Goal: Task Accomplishment & Management: Manage account settings

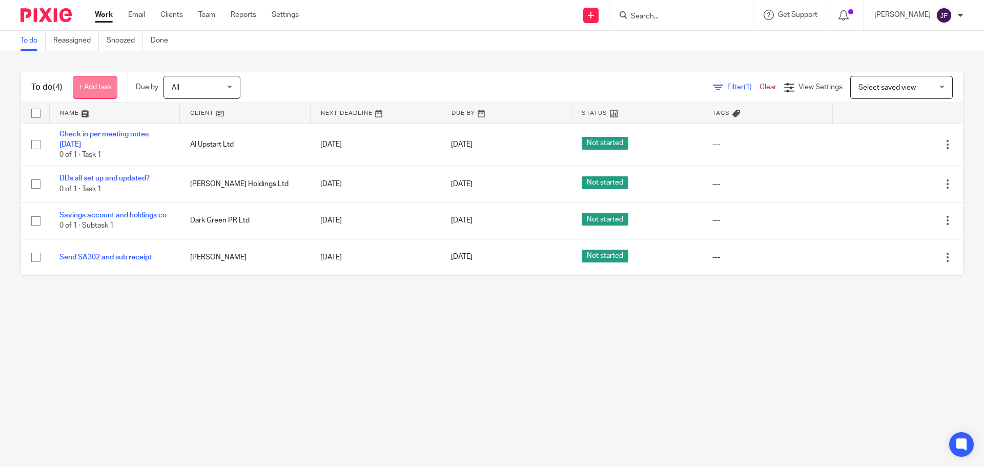
click at [103, 82] on link "+ Add task" at bounding box center [95, 87] width 45 height 23
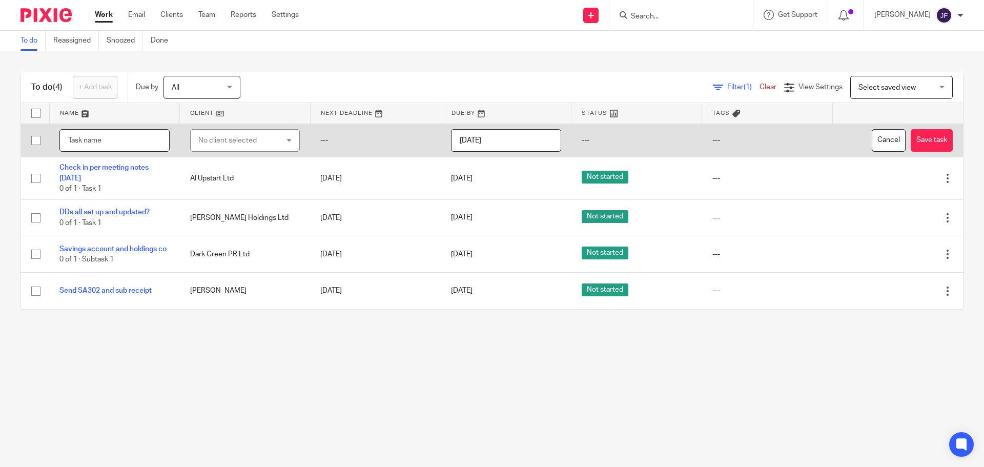
click at [124, 142] on input "text" at bounding box center [114, 140] width 110 height 23
type input "Payroll query"
click at [208, 145] on div "No client selected" at bounding box center [238, 141] width 81 height 22
type input "lotus"
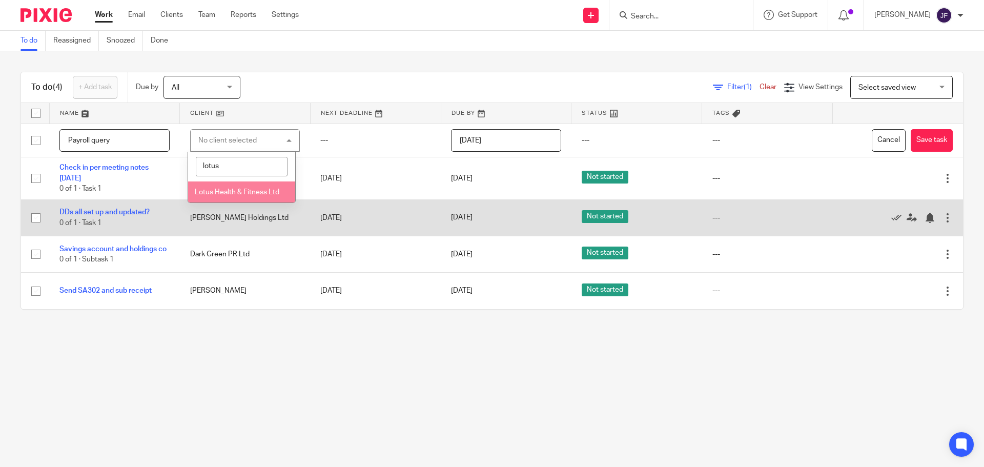
click at [245, 197] on li "Lotus Health & Fitness Ltd" at bounding box center [241, 191] width 107 height 21
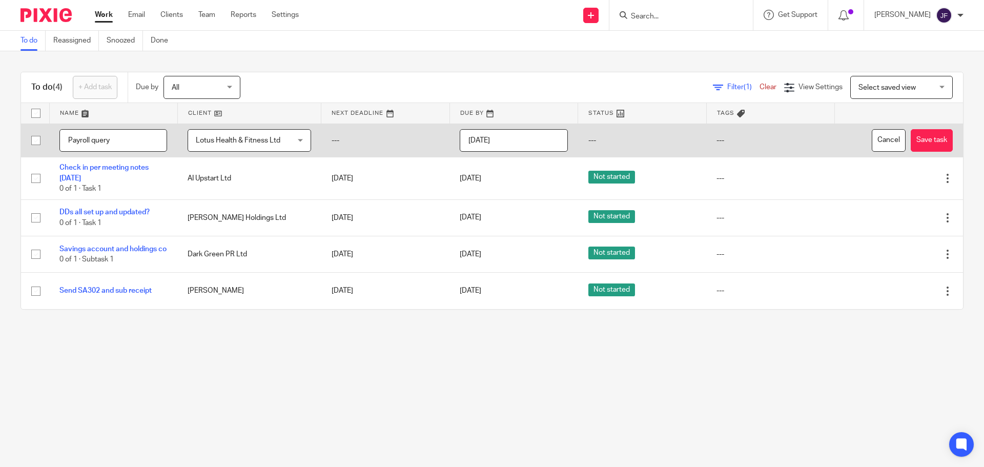
click at [526, 148] on input "[DATE]" at bounding box center [514, 140] width 108 height 23
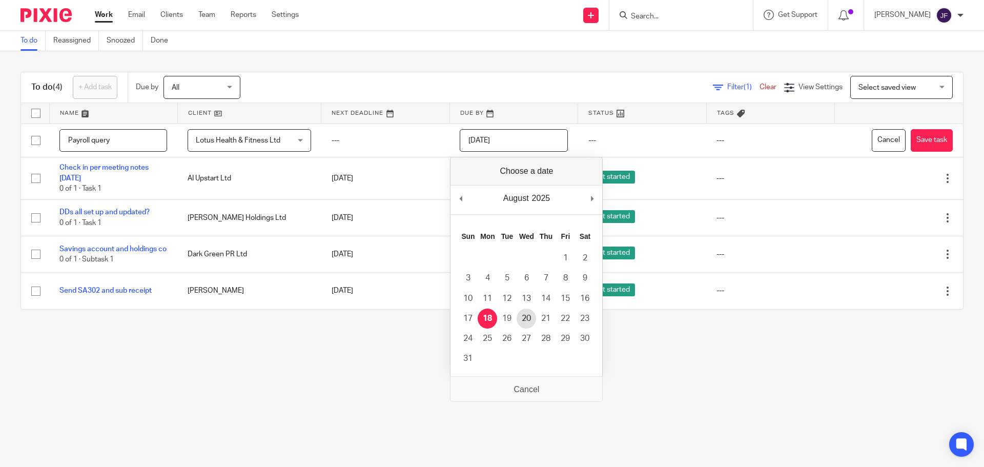
type input "2025-08-20"
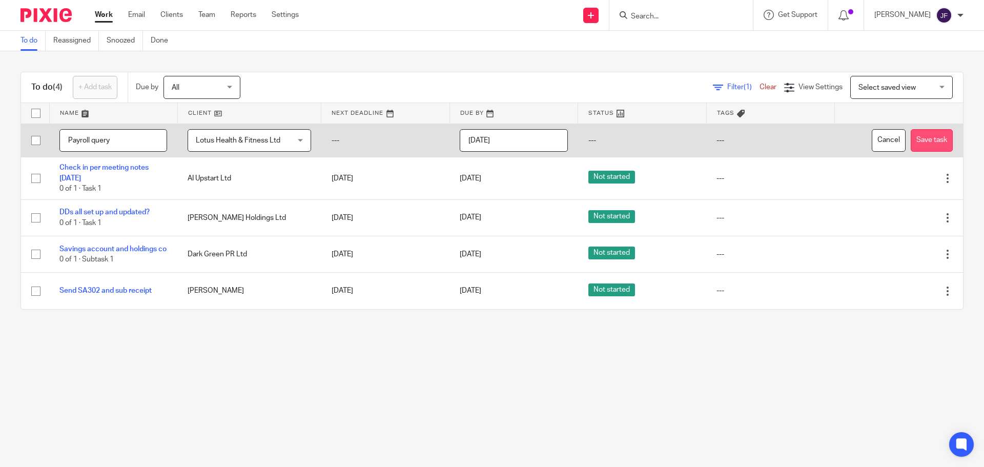
click at [923, 133] on button "Save task" at bounding box center [931, 140] width 42 height 23
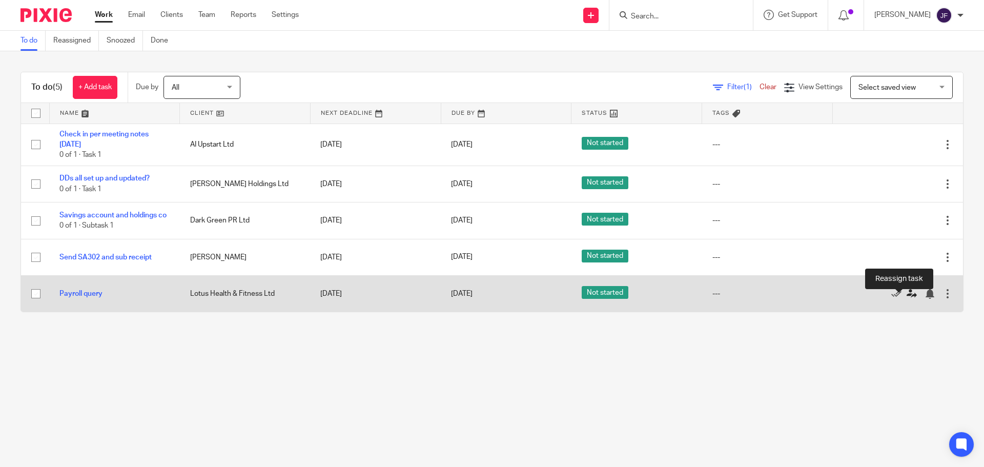
click at [906, 299] on link at bounding box center [913, 293] width 15 height 10
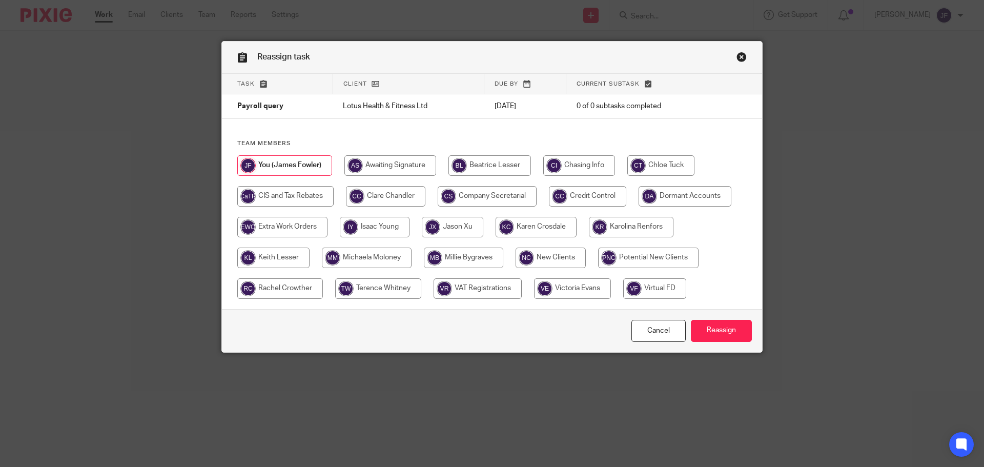
click at [651, 178] on div at bounding box center [491, 232] width 509 height 154
click at [649, 172] on input "radio" at bounding box center [660, 165] width 67 height 20
radio input "true"
click at [713, 326] on input "Reassign" at bounding box center [721, 331] width 61 height 22
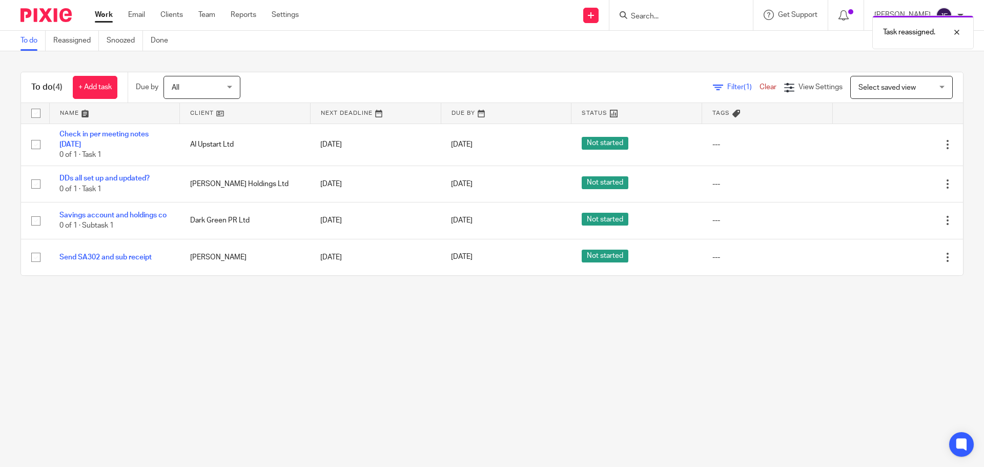
click at [703, 18] on div "Task reassigned." at bounding box center [733, 29] width 482 height 39
click at [694, 20] on div "Task reassigned." at bounding box center [733, 29] width 482 height 39
click at [670, 15] on div "Task reassigned." at bounding box center [733, 29] width 482 height 39
click at [956, 34] on div at bounding box center [949, 32] width 28 height 12
click at [669, 20] on input "Search" at bounding box center [676, 16] width 92 height 9
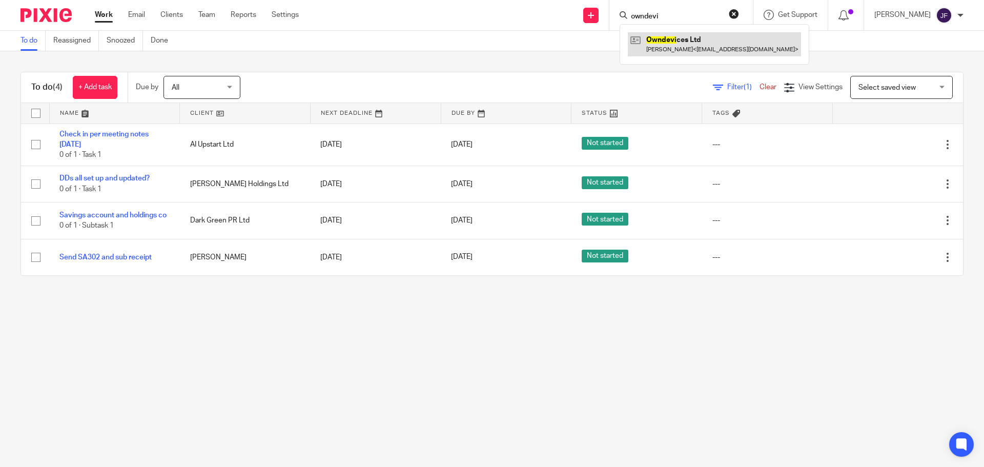
type input "owndevi"
click at [691, 44] on link at bounding box center [714, 44] width 173 height 24
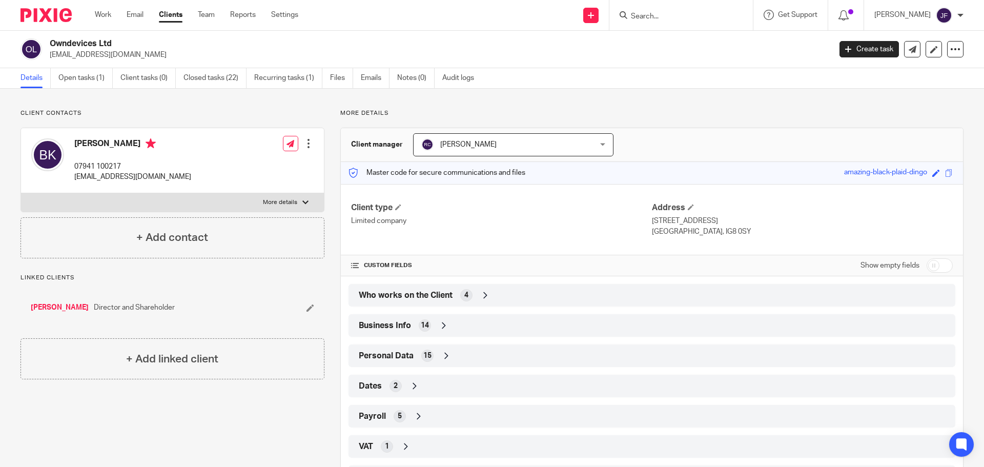
click at [398, 330] on span "Business Info" at bounding box center [385, 325] width 52 height 11
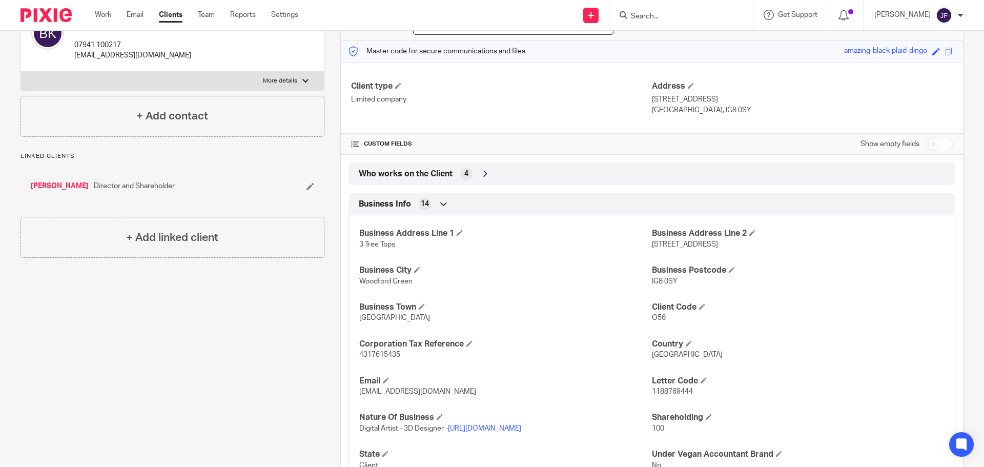
scroll to position [256, 0]
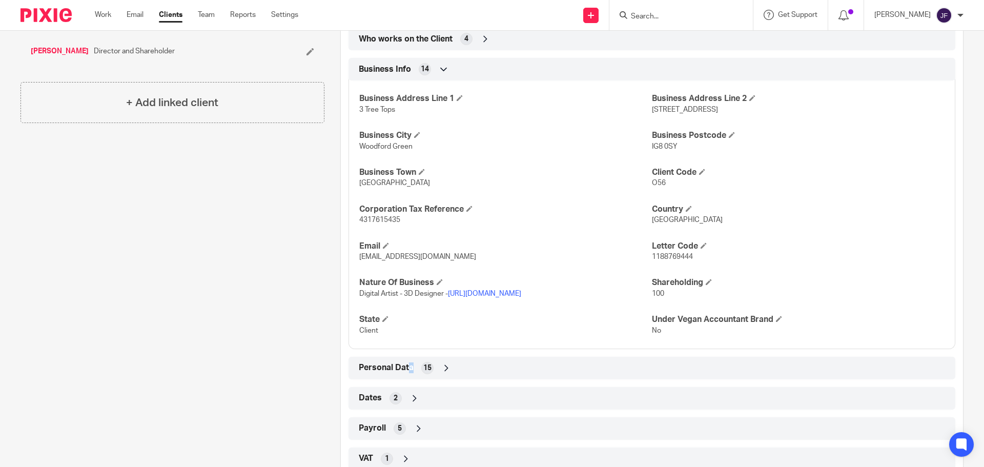
click at [408, 370] on span "Personal Data" at bounding box center [386, 367] width 55 height 11
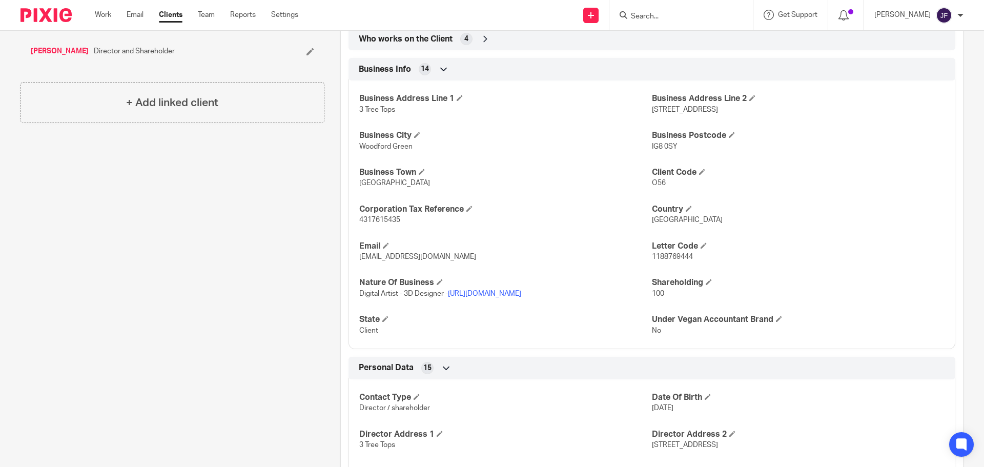
click at [377, 216] on span "4317615435" at bounding box center [379, 219] width 41 height 7
click at [376, 216] on span "4317615435" at bounding box center [379, 219] width 41 height 7
copy span "4317615435"
click at [54, 10] on img at bounding box center [45, 15] width 51 height 14
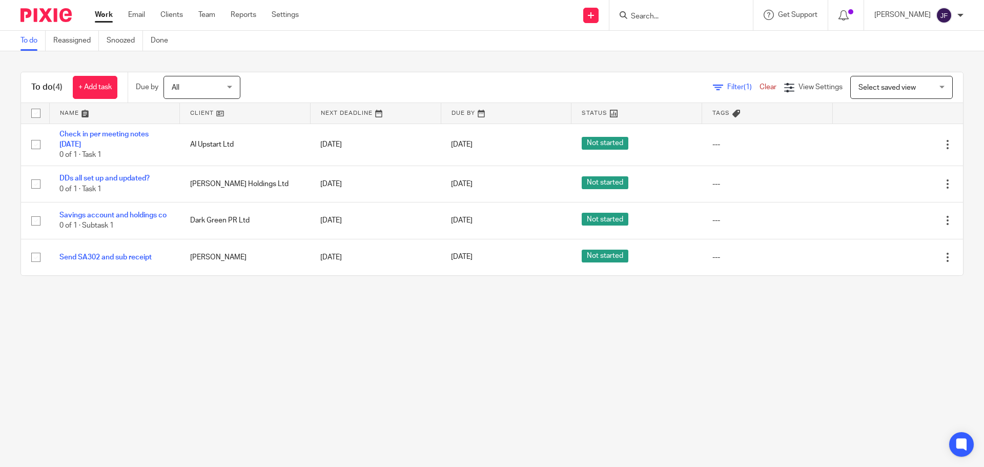
click at [657, 13] on input "Search" at bounding box center [676, 16] width 92 height 9
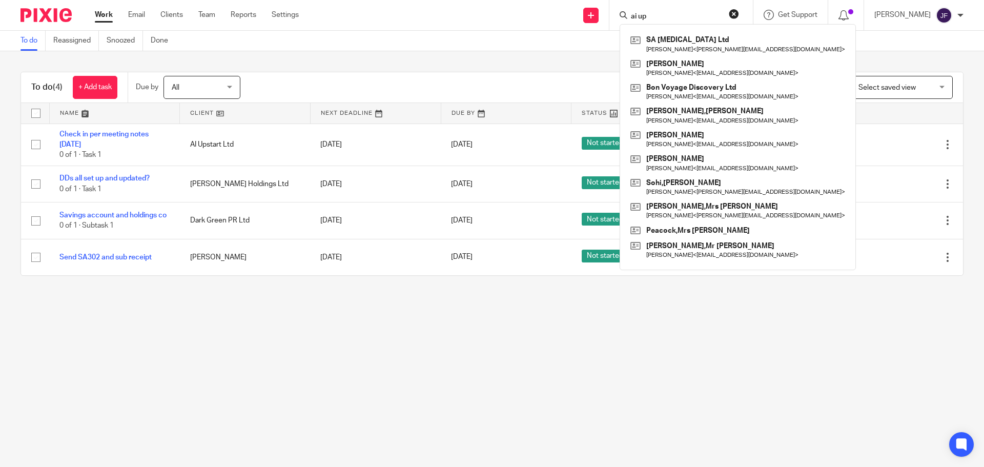
type input "ai ups"
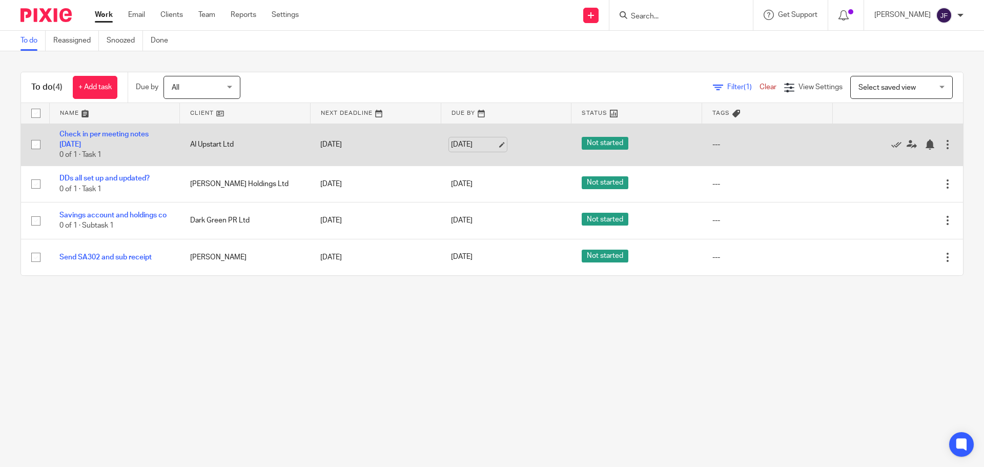
click at [460, 139] on link "18 Aug 2025" at bounding box center [474, 144] width 46 height 11
click at [460, 144] on link "29 Aug 2025" at bounding box center [474, 144] width 46 height 11
click at [924, 142] on div at bounding box center [929, 144] width 10 height 10
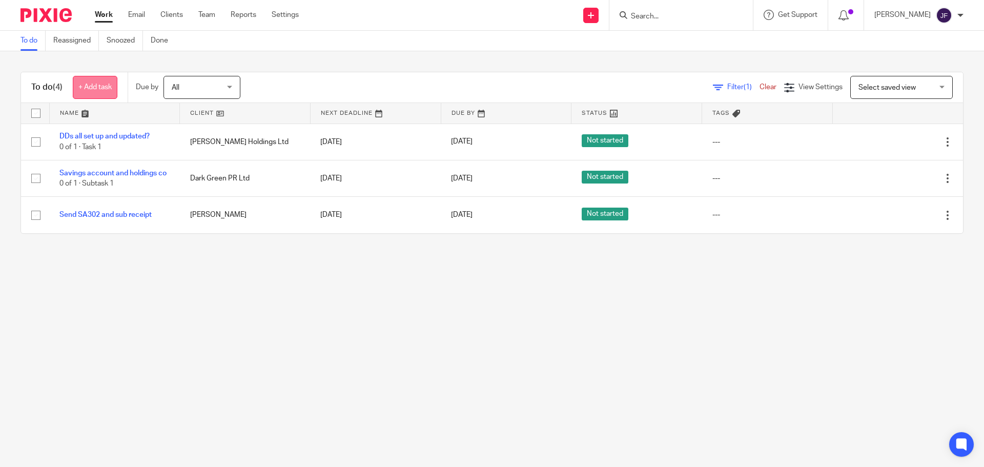
click at [97, 92] on link "+ Add task" at bounding box center [95, 87] width 45 height 23
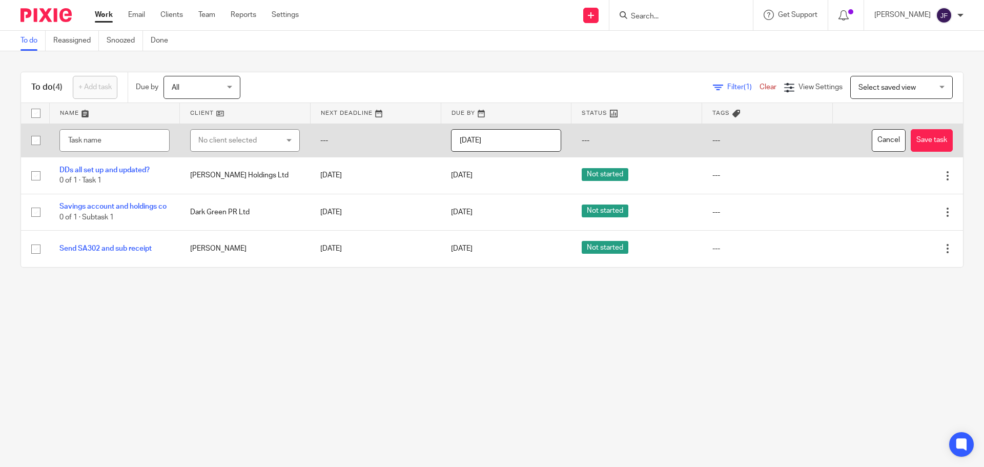
click at [216, 140] on div "No client selected" at bounding box center [238, 141] width 81 height 22
type input "ownde"
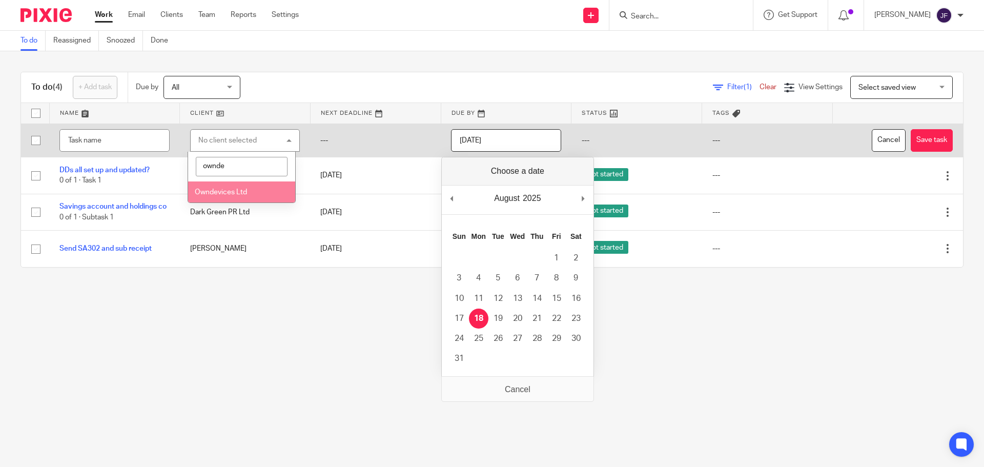
click at [227, 194] on span "Owndevices Ltd" at bounding box center [221, 192] width 52 height 7
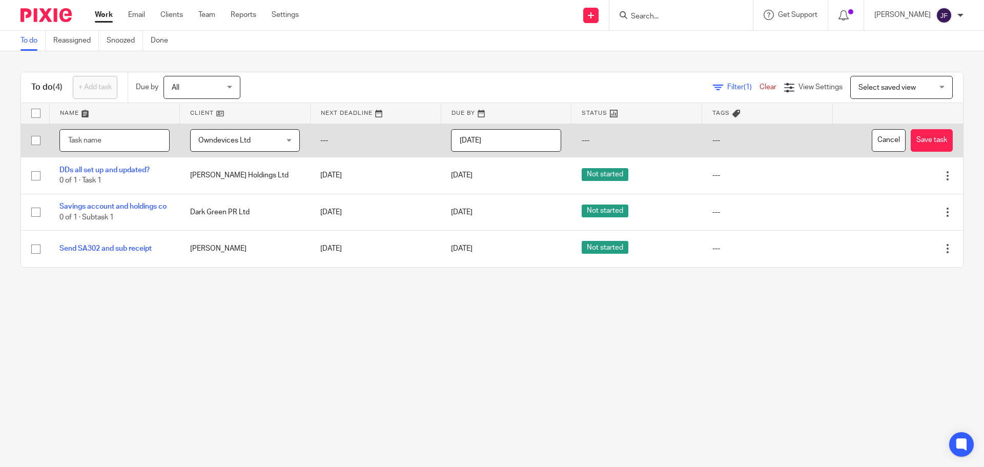
click at [96, 149] on input "text" at bounding box center [114, 140] width 110 height 23
type input "Cheque - KL update"
click at [483, 135] on input "[DATE]" at bounding box center [506, 140] width 110 height 23
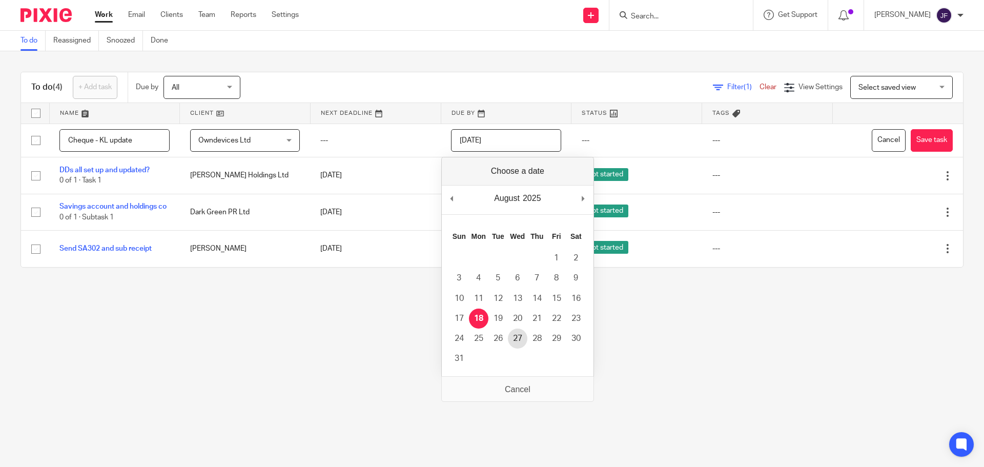
type input "2025-08-27"
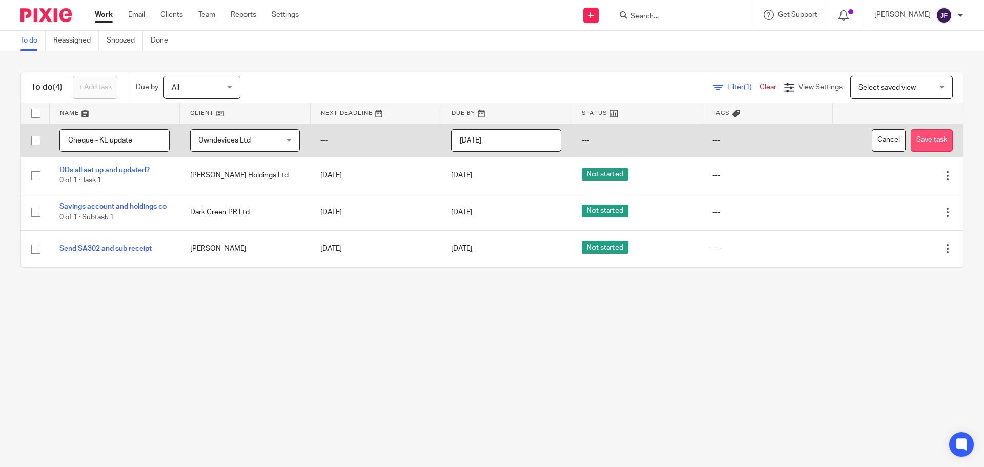
click at [928, 143] on button "Save task" at bounding box center [931, 140] width 42 height 23
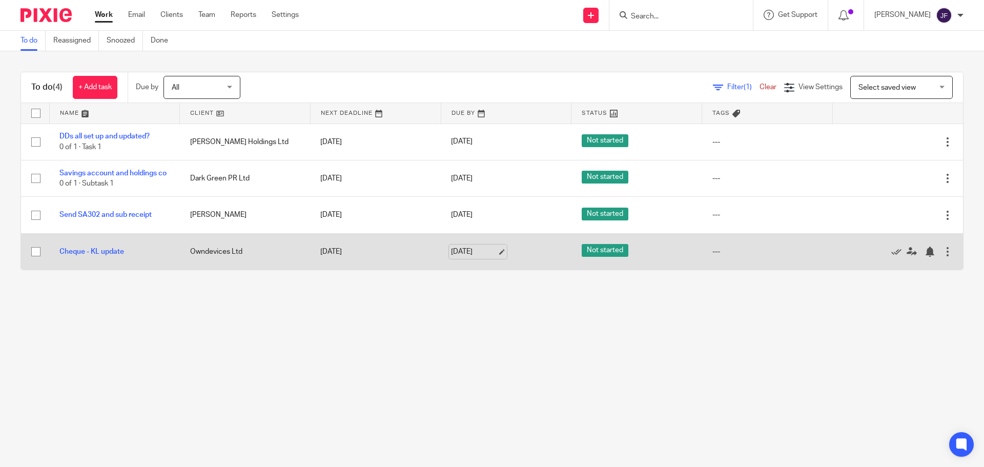
click at [468, 257] on link "27 Aug 2025" at bounding box center [474, 251] width 46 height 11
click at [924, 257] on div at bounding box center [929, 251] width 10 height 10
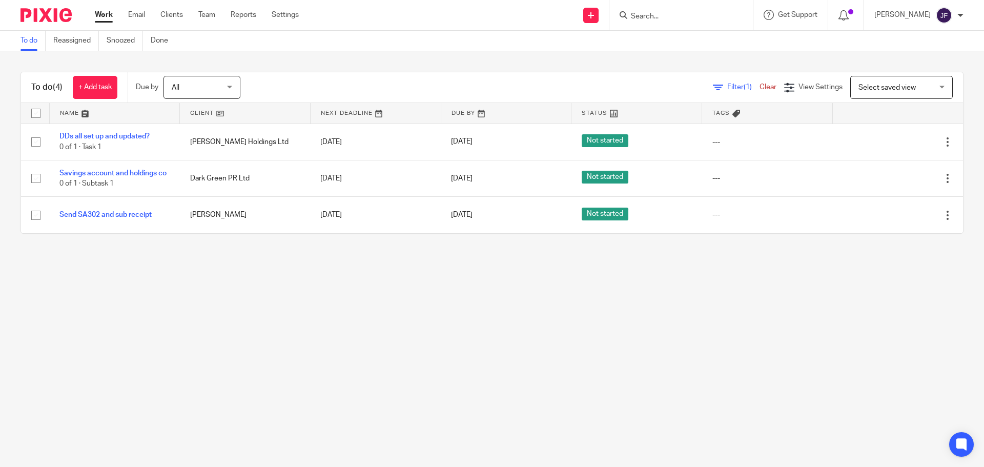
click at [664, 13] on input "Search" at bounding box center [676, 16] width 92 height 9
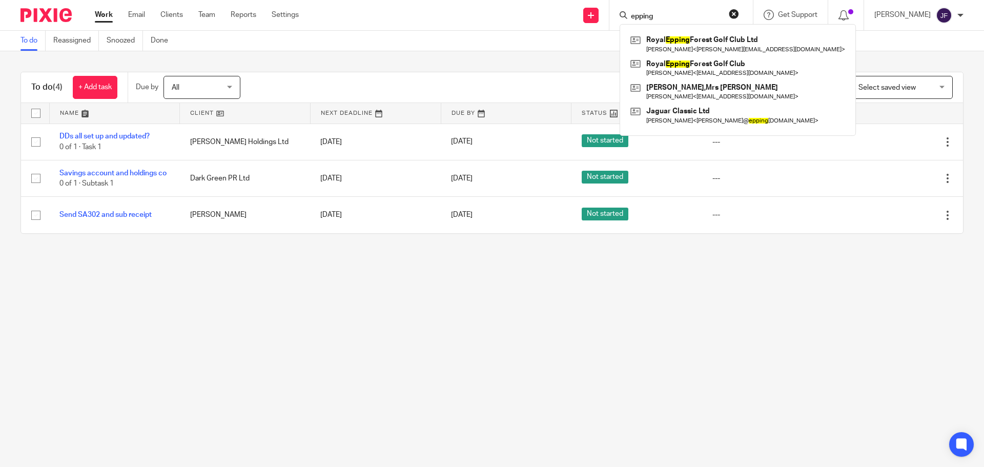
type input "epping"
click at [150, 334] on main "To do Reassigned Snoozed Done To do (4) + Add task Due by All All Today Tomorro…" at bounding box center [492, 233] width 984 height 467
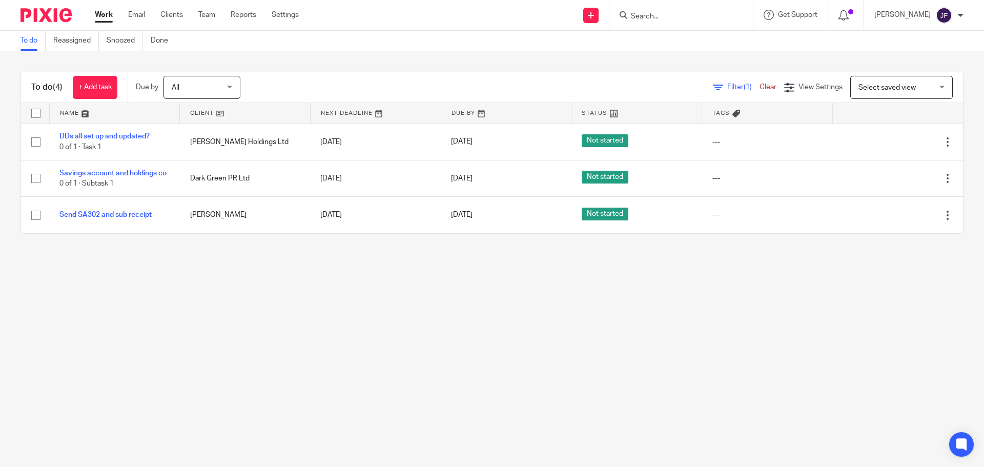
click at [669, 18] on input "Search" at bounding box center [676, 16] width 92 height 9
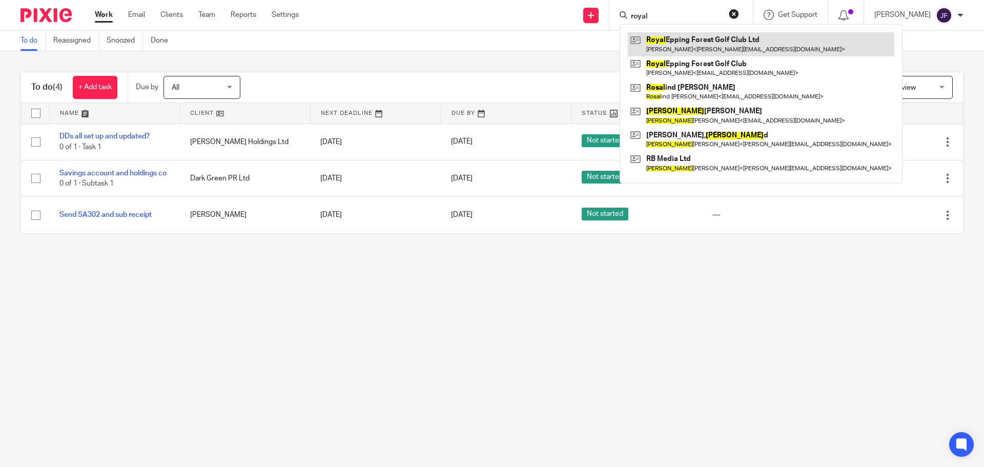
type input "royal"
click at [673, 49] on link at bounding box center [761, 44] width 266 height 24
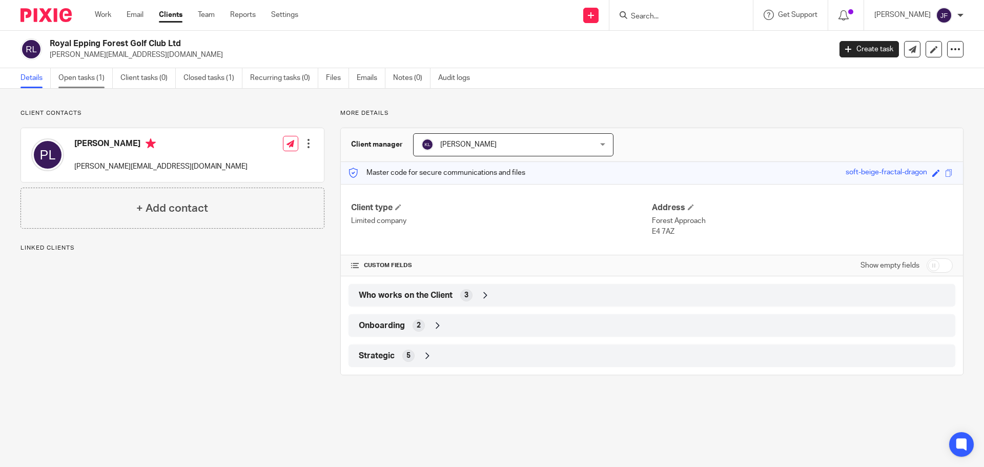
click at [71, 80] on link "Open tasks (1)" at bounding box center [85, 78] width 54 height 20
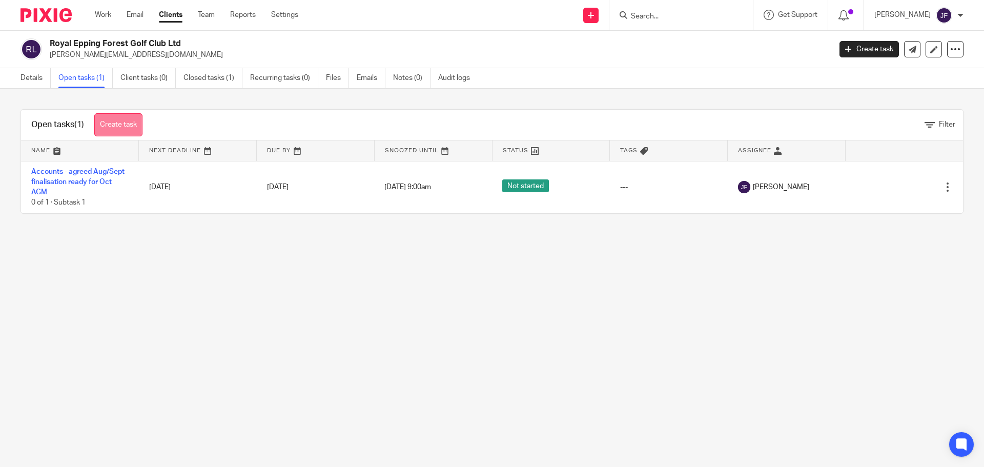
click at [130, 131] on link "Create task" at bounding box center [118, 124] width 48 height 23
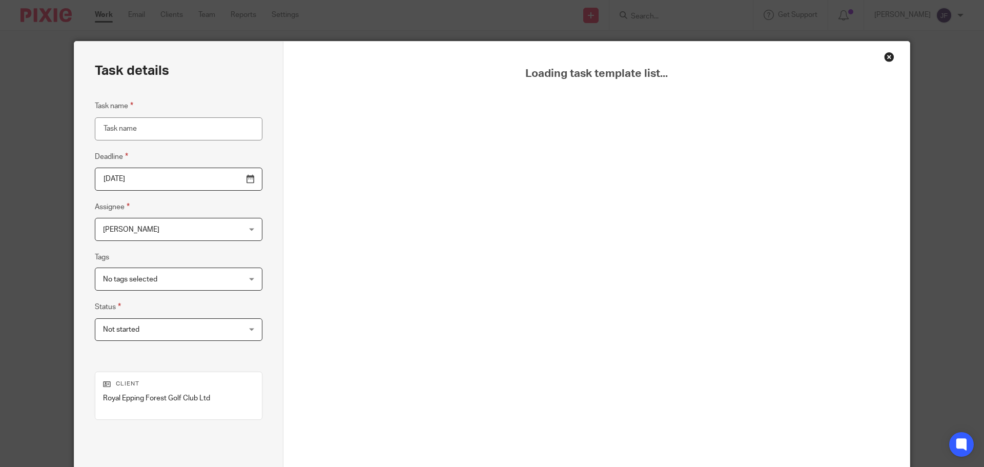
click at [127, 133] on input "Task name" at bounding box center [179, 128] width 168 height 23
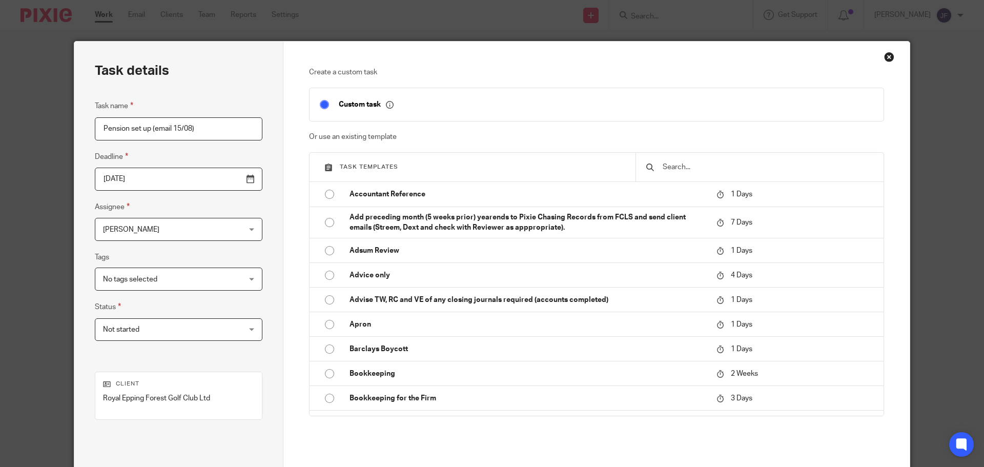
type input "Pension set up (email 15/08)"
click at [122, 172] on input "2025-08-18" at bounding box center [179, 179] width 168 height 23
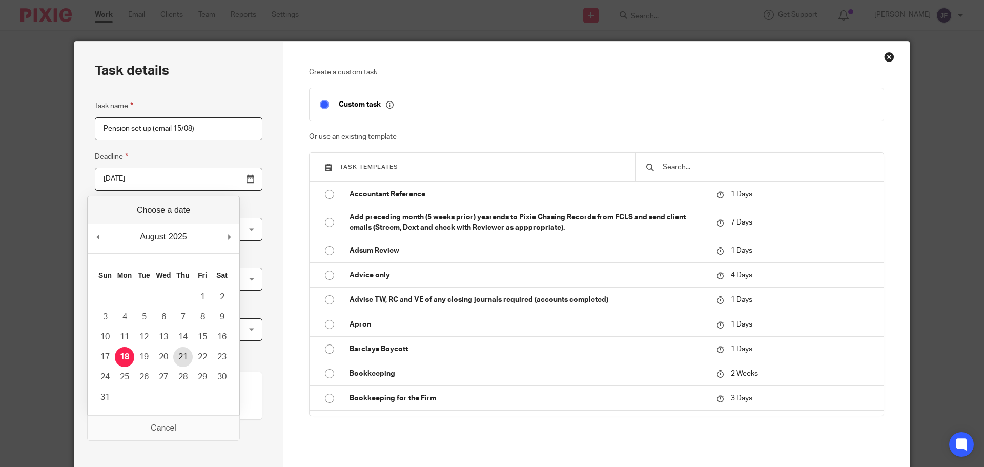
type input "2025-08-21"
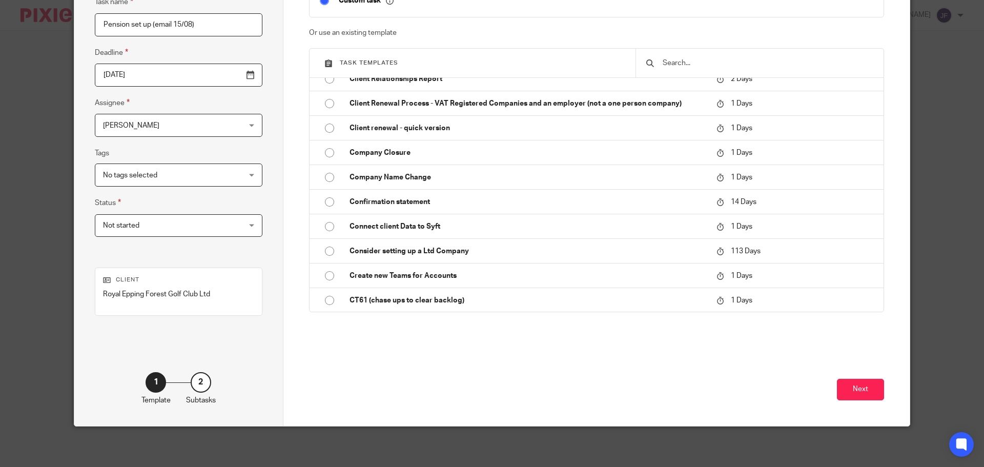
scroll to position [105, 0]
click at [860, 383] on button "Next" at bounding box center [860, 389] width 47 height 22
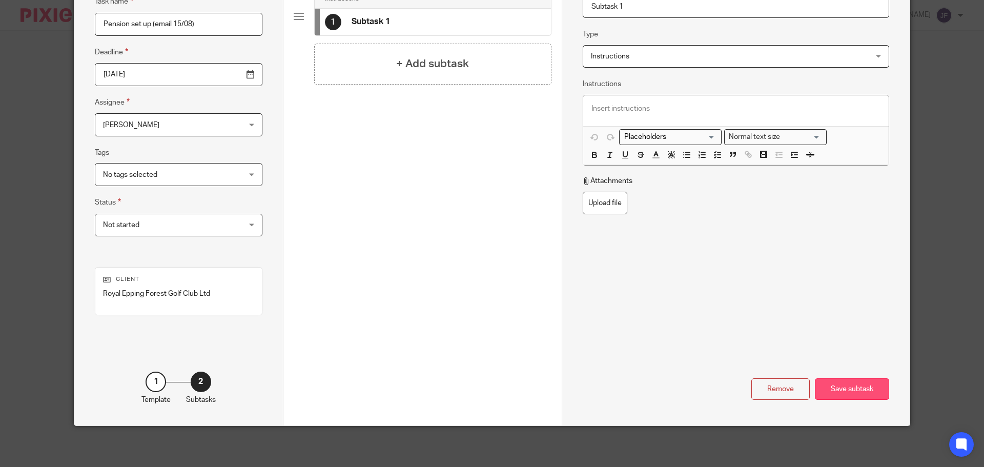
click at [860, 390] on div "Save subtask" at bounding box center [852, 389] width 74 height 22
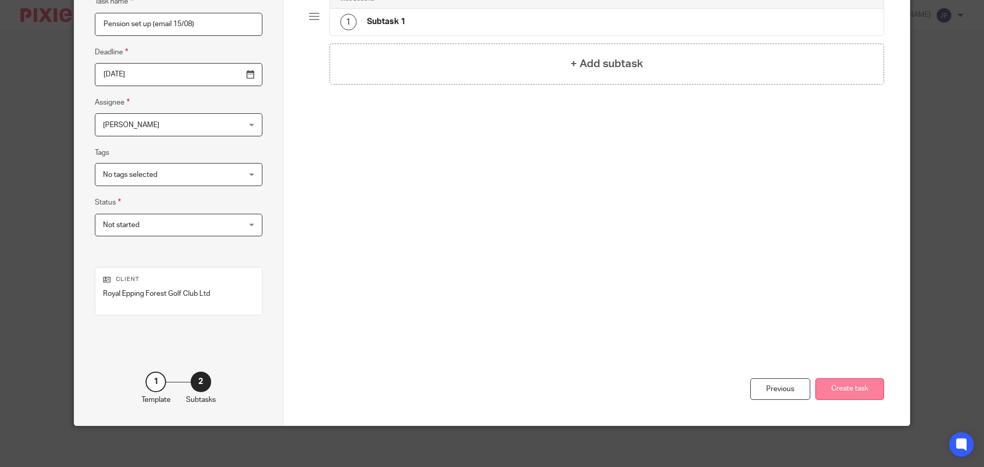
click at [842, 392] on button "Create task" at bounding box center [849, 389] width 69 height 22
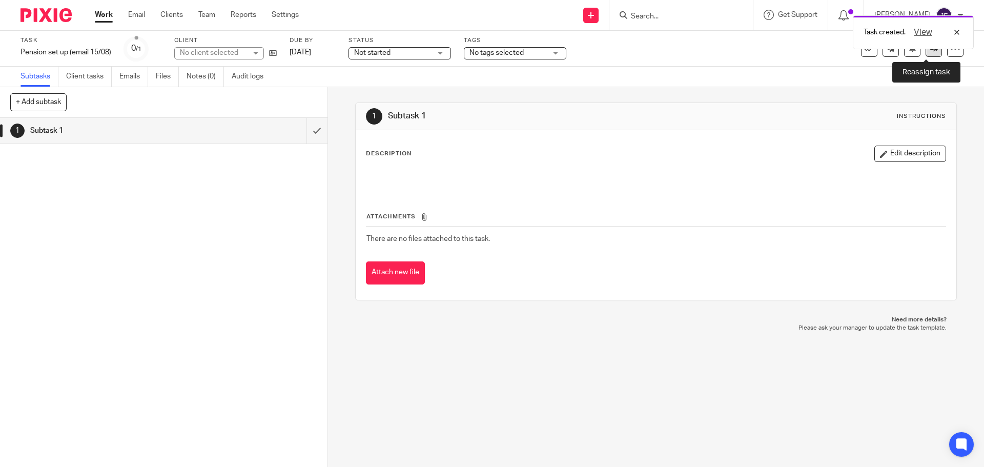
click at [927, 53] on link at bounding box center [933, 48] width 16 height 16
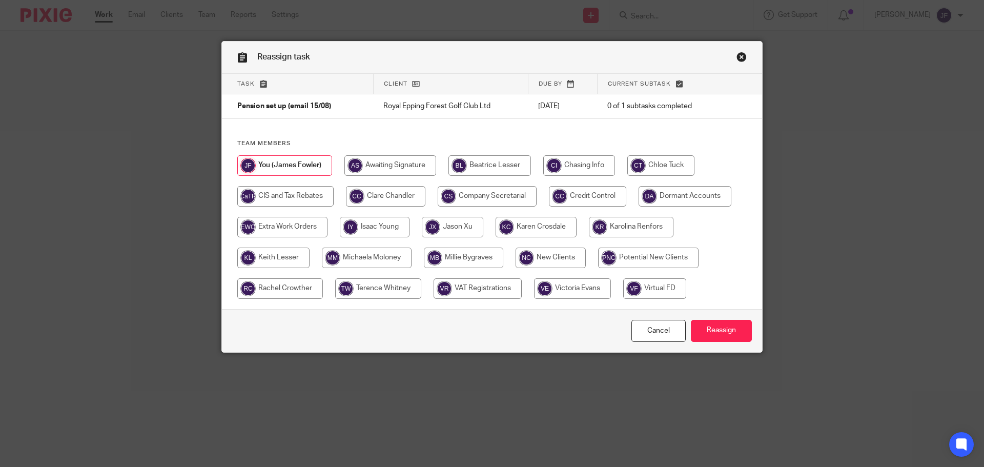
click at [742, 55] on link "Close this dialog window" at bounding box center [741, 59] width 10 height 14
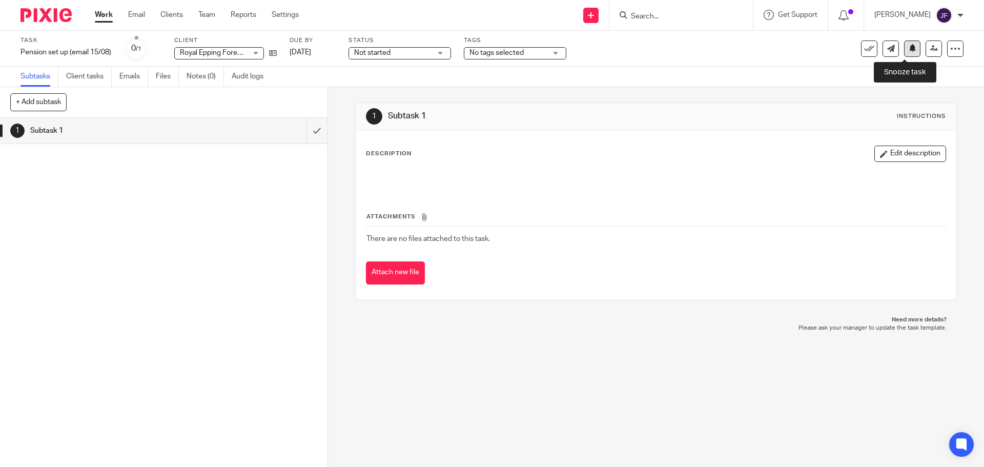
click at [908, 49] on icon at bounding box center [912, 48] width 8 height 8
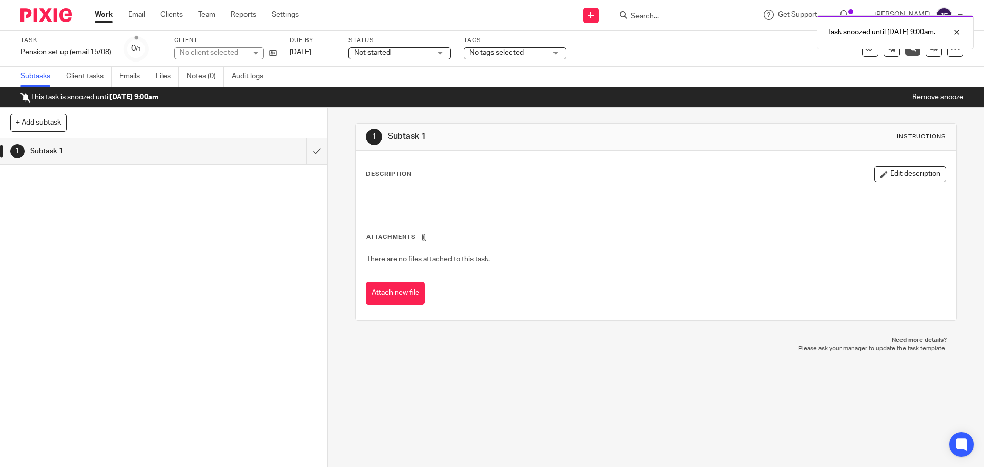
click at [40, 21] on img at bounding box center [45, 15] width 51 height 14
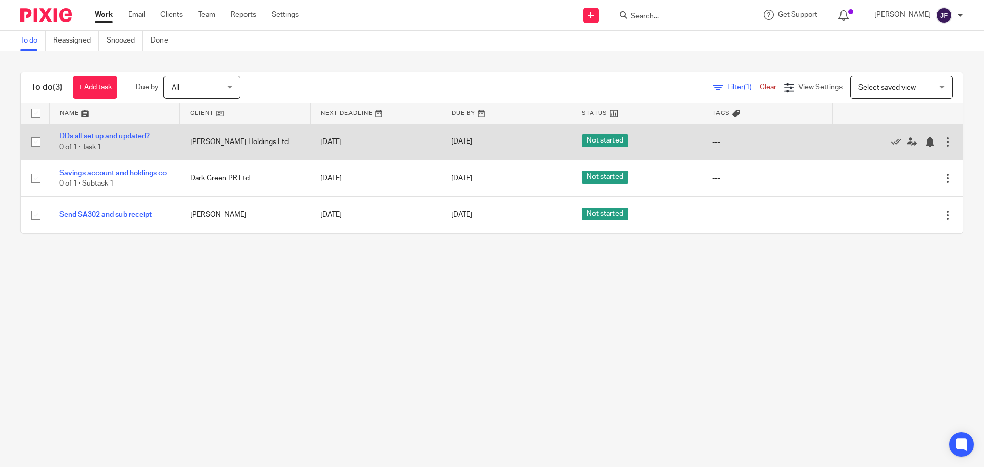
click at [465, 147] on td "[DATE]" at bounding box center [506, 141] width 131 height 36
click at [464, 139] on link "[DATE]" at bounding box center [474, 141] width 46 height 11
click at [924, 138] on div at bounding box center [929, 142] width 10 height 10
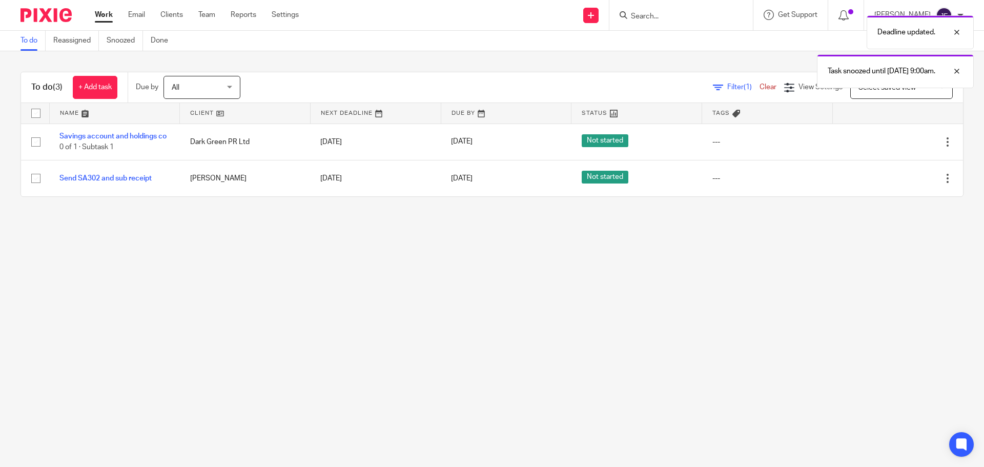
click at [437, 226] on main "To do Reassigned Snoozed Done To do (3) + Add task Due by All All [DATE] [DATE]…" at bounding box center [492, 233] width 984 height 467
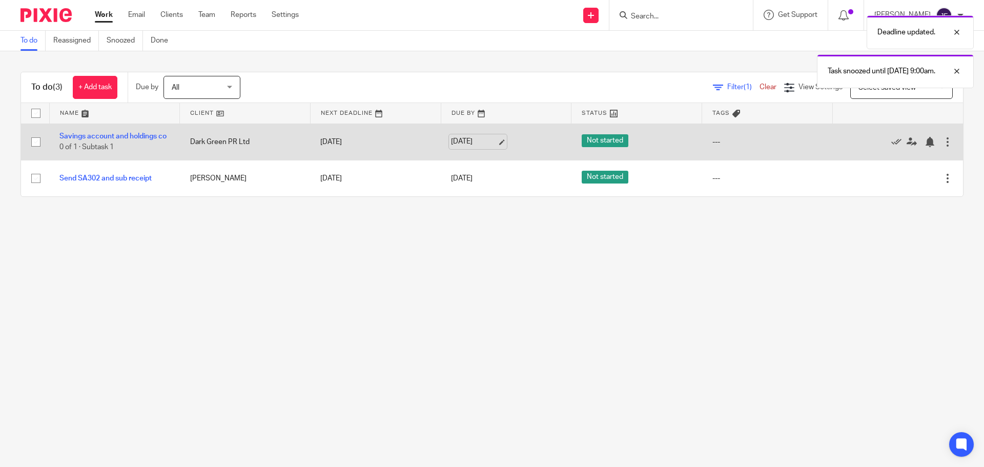
click at [459, 140] on link "[DATE]" at bounding box center [474, 141] width 46 height 11
click at [924, 144] on div at bounding box center [929, 142] width 10 height 10
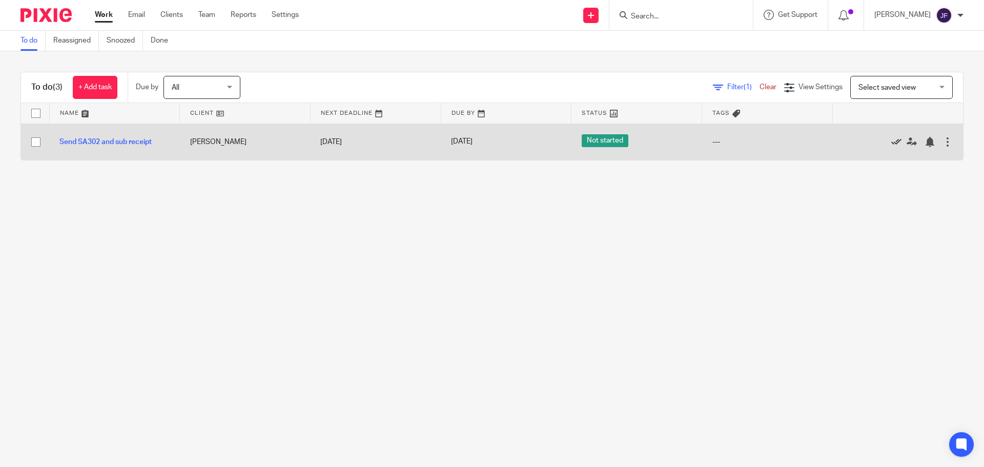
click at [891, 143] on icon at bounding box center [896, 142] width 10 height 10
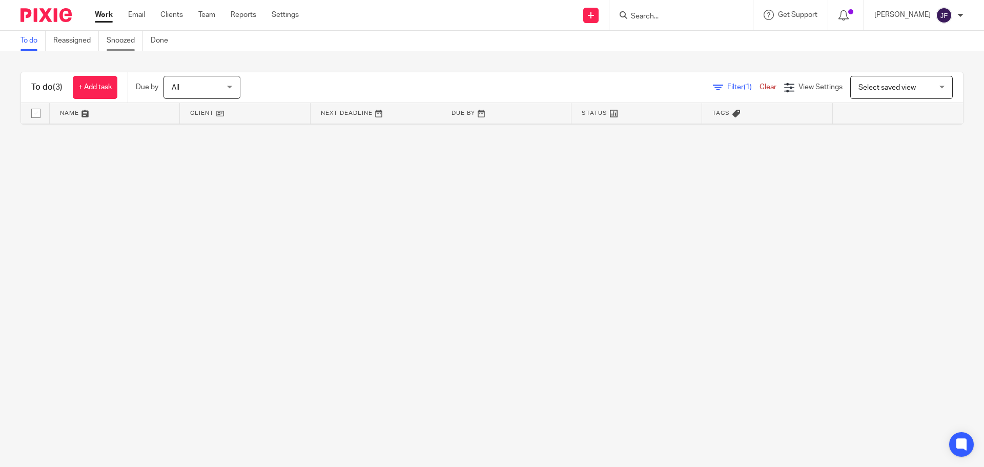
click at [135, 38] on link "Snoozed" at bounding box center [125, 41] width 36 height 20
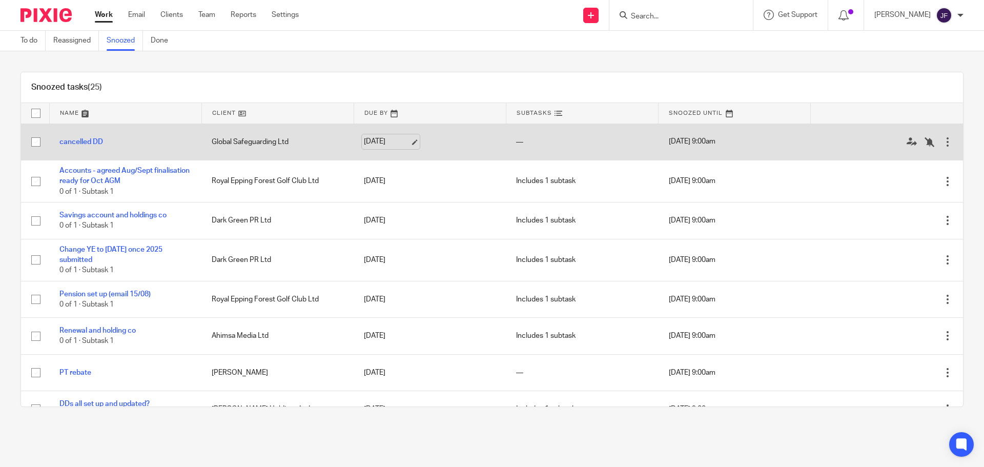
click at [386, 139] on link "20 Aug 2025" at bounding box center [387, 141] width 46 height 11
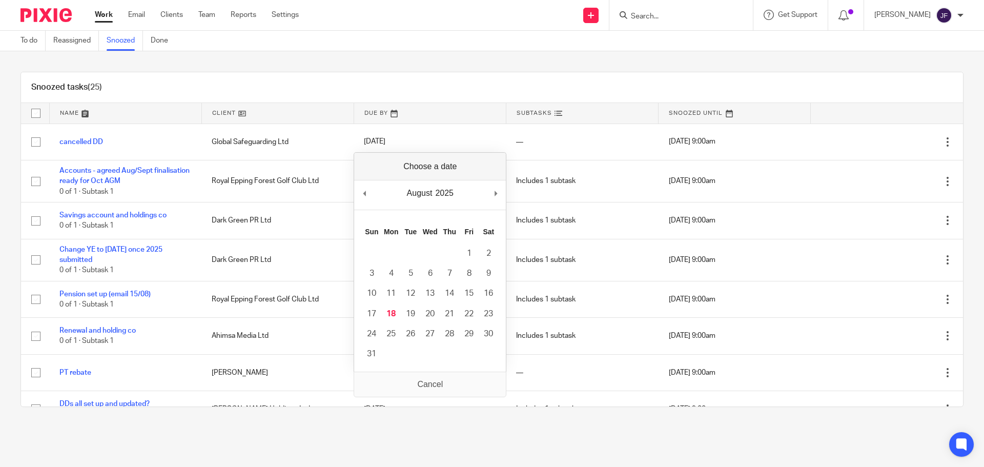
drag, startPoint x: 275, startPoint y: 88, endPoint x: 277, endPoint y: 93, distance: 6.2
click at [275, 88] on div "Snoozed tasks (25)" at bounding box center [492, 87] width 942 height 31
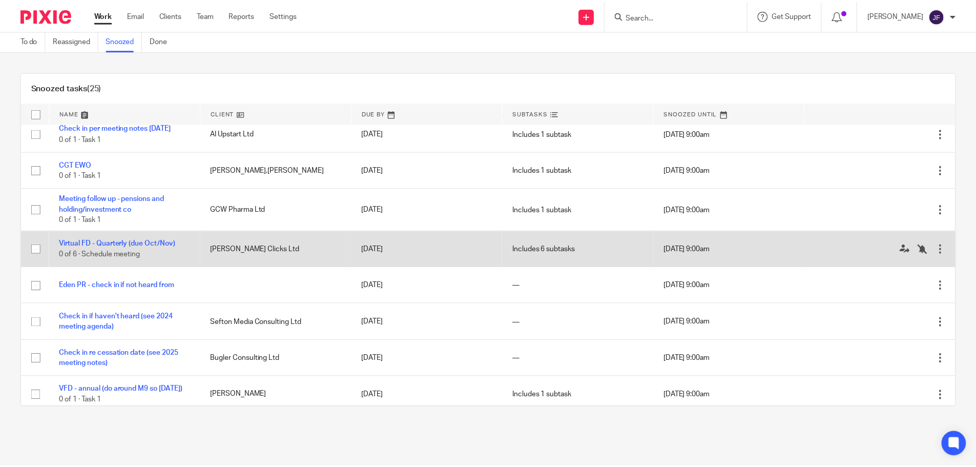
scroll to position [675, 0]
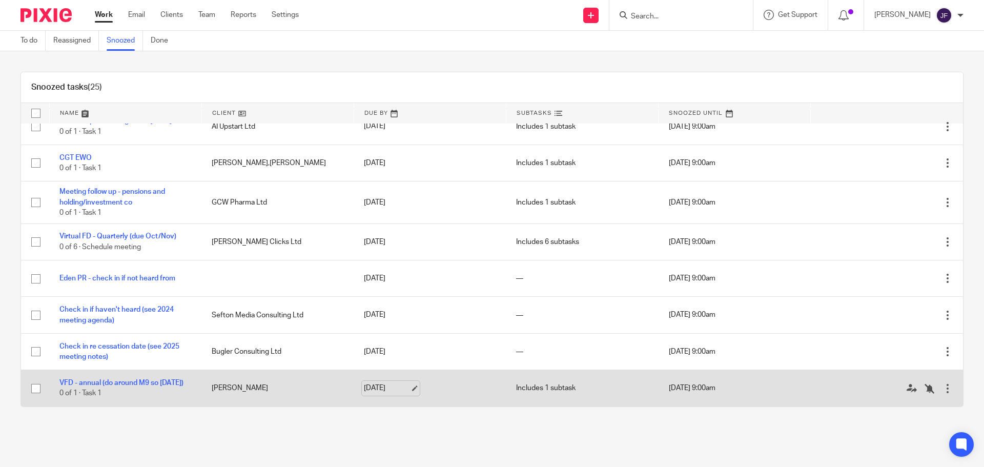
click at [385, 387] on link "16 Jan 2026" at bounding box center [387, 388] width 46 height 11
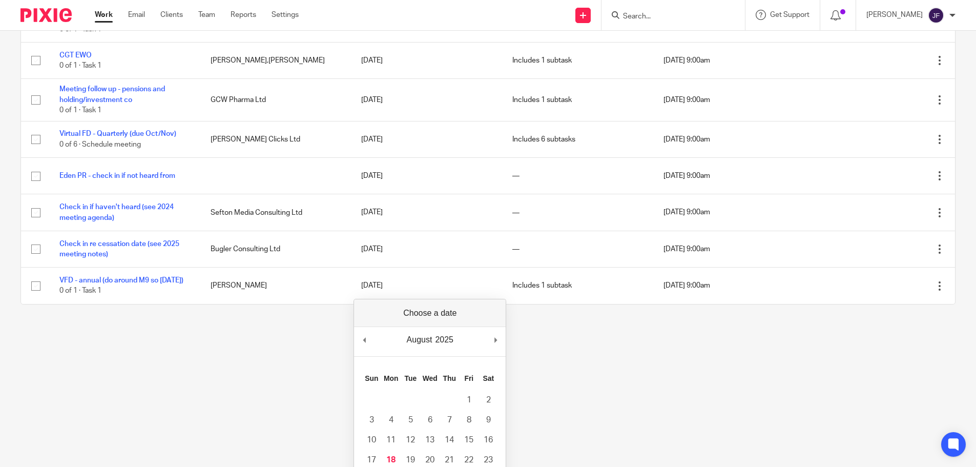
scroll to position [179, 0]
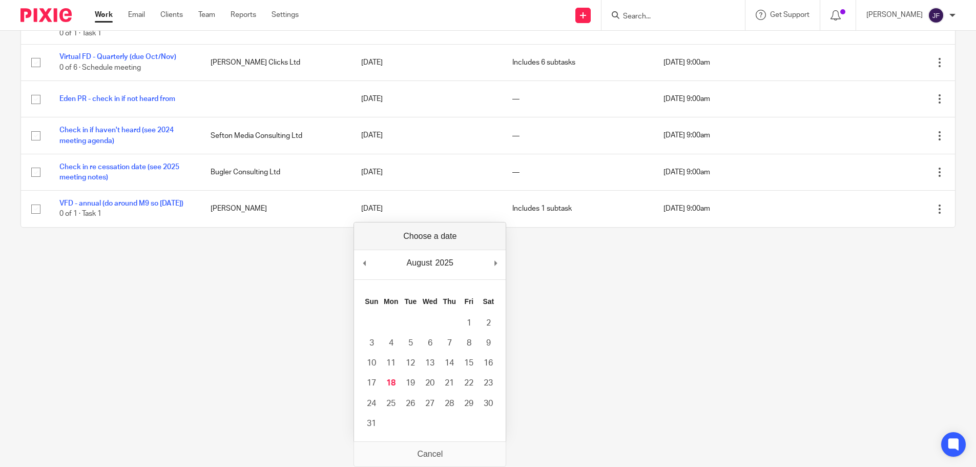
click at [282, 287] on html "Work Email Clients Team Reports Settings Work Email Clients Team Reports Settin…" at bounding box center [488, 54] width 976 height 467
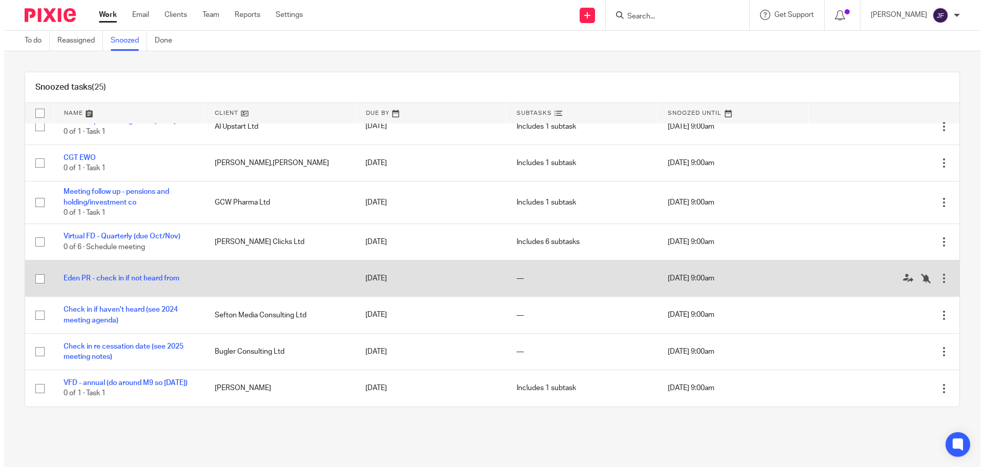
scroll to position [0, 0]
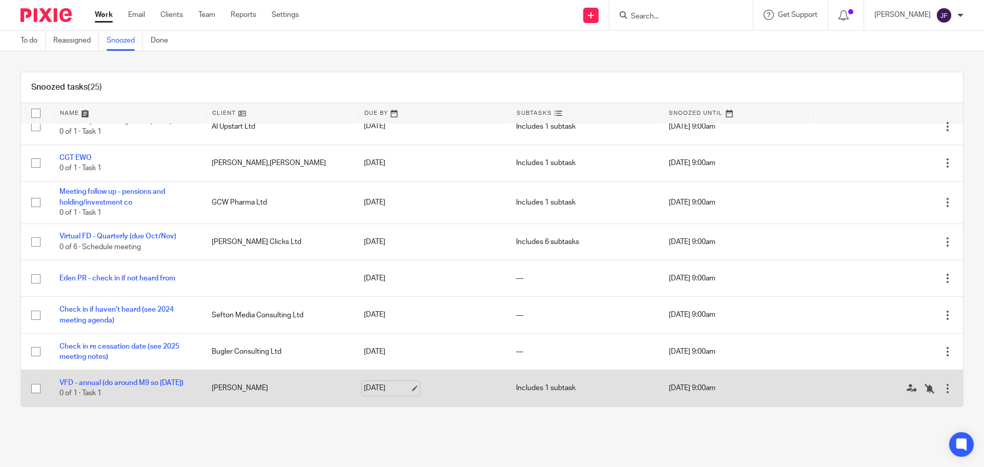
click at [386, 390] on link "16 Jan 2026" at bounding box center [387, 388] width 46 height 11
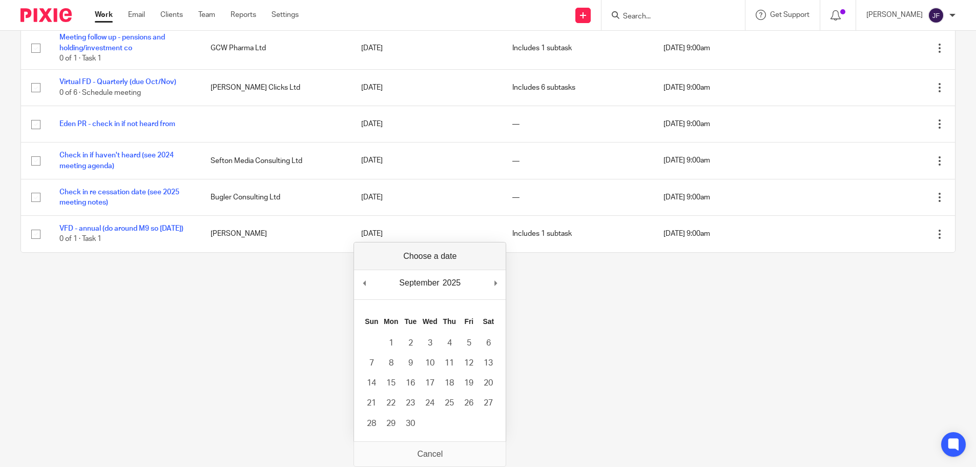
scroll to position [154, 0]
click at [501, 261] on div "September January February March April May June July August September October N…" at bounding box center [430, 342] width 153 height 200
click at [580, 277] on main "To do Reassigned Snoozed Done Snoozed tasks (25) Name Client Due By Subtasks Sn…" at bounding box center [488, 79] width 976 height 467
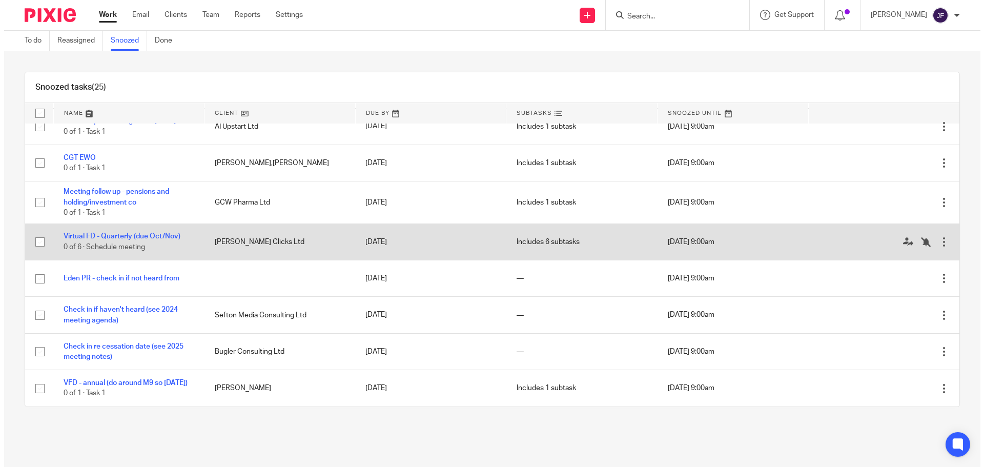
scroll to position [675, 0]
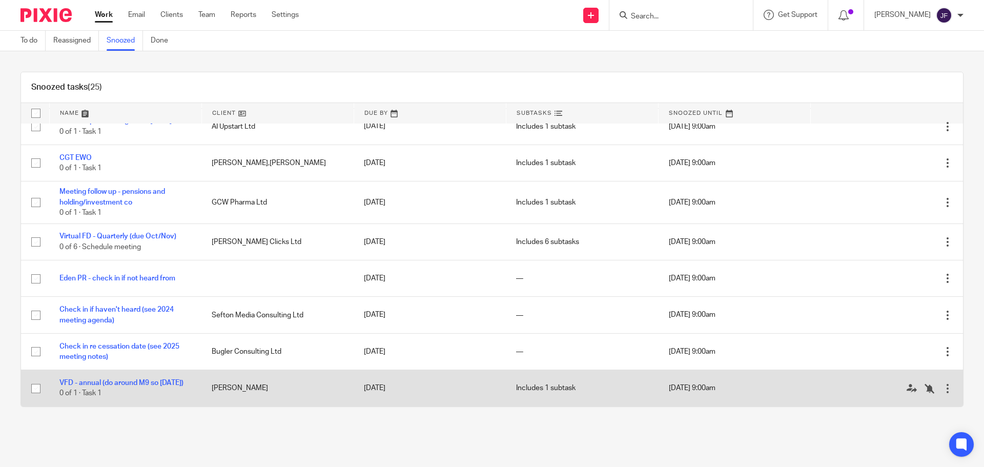
click at [677, 388] on span "15 Jan 2026 9:00am" at bounding box center [692, 388] width 47 height 7
click at [942, 386] on div at bounding box center [947, 388] width 10 height 10
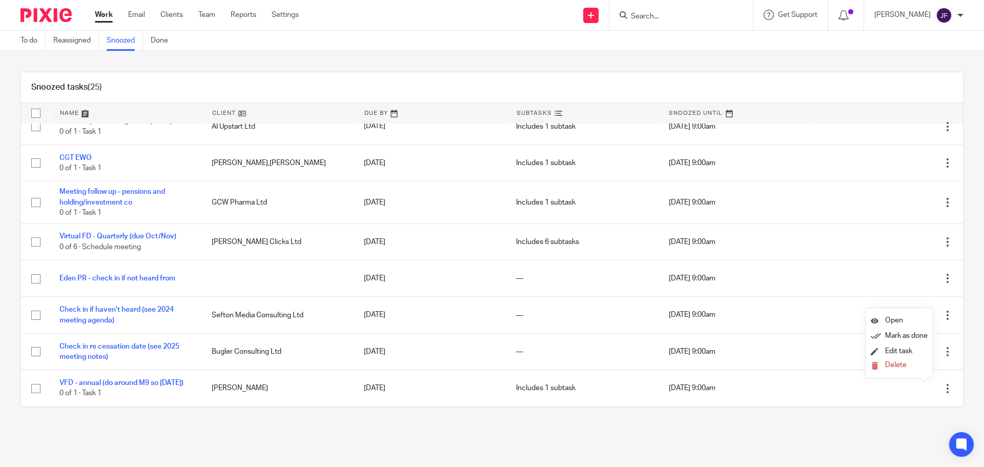
click at [848, 417] on div "Snoozed tasks (25) Name Client Due By Subtasks Snoozed Until cancelled DD Globa…" at bounding box center [492, 239] width 984 height 376
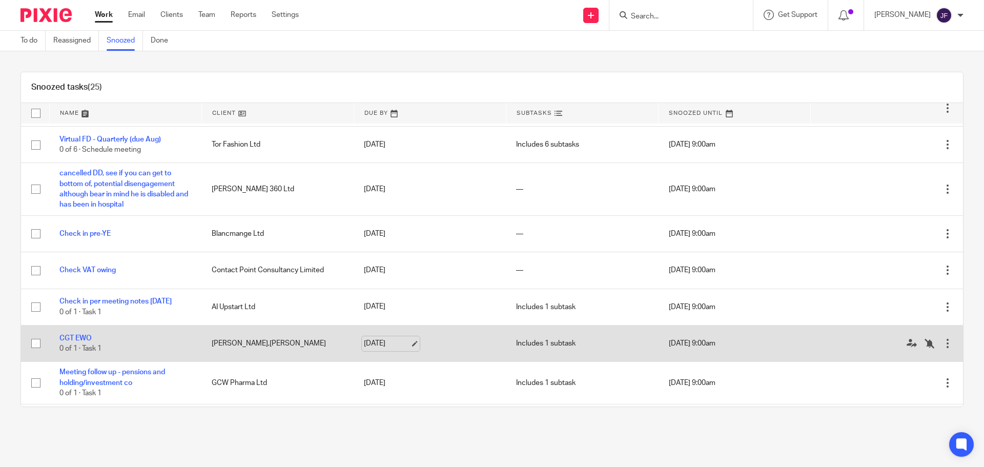
scroll to position [470, 0]
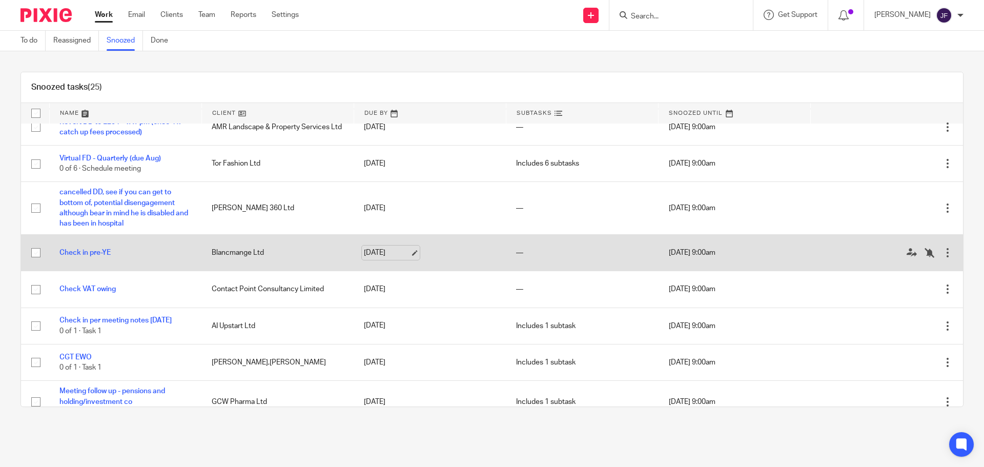
click at [368, 254] on link "5 Sep 2025" at bounding box center [387, 252] width 46 height 11
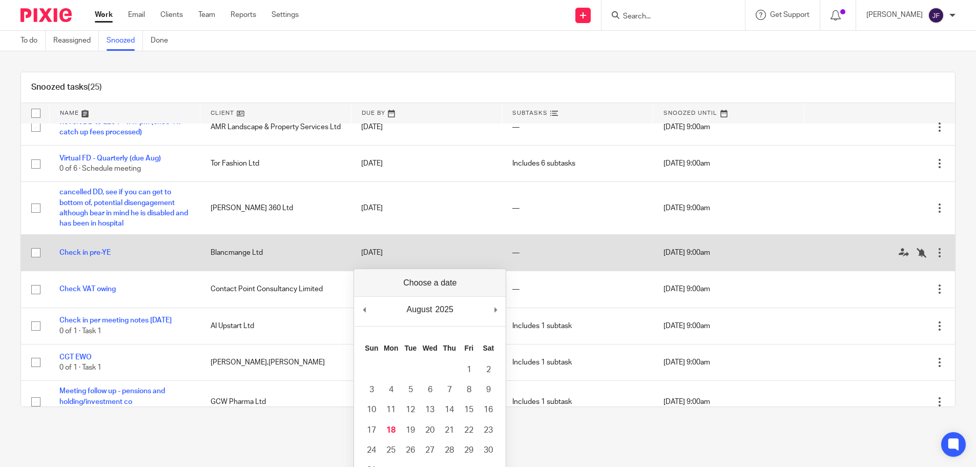
click at [653, 249] on td "5 Sep 2025 9:00am" at bounding box center [728, 252] width 151 height 36
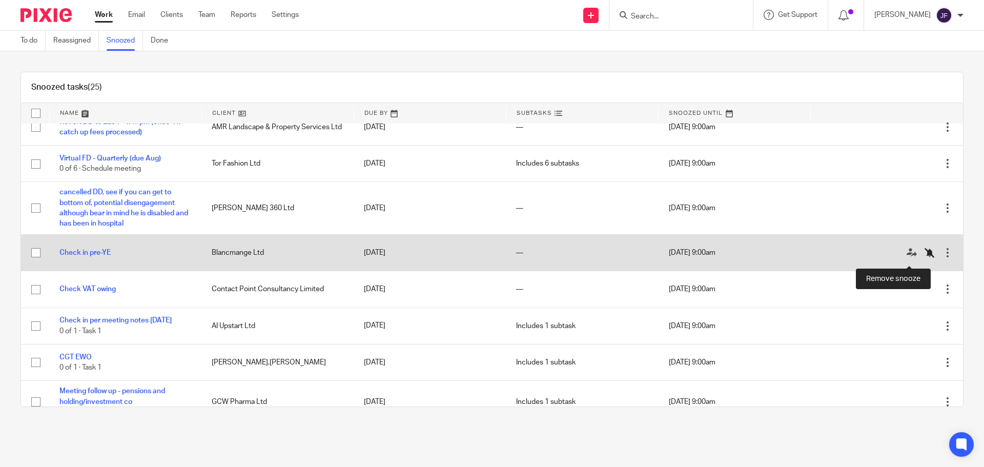
click at [924, 256] on icon at bounding box center [929, 252] width 10 height 10
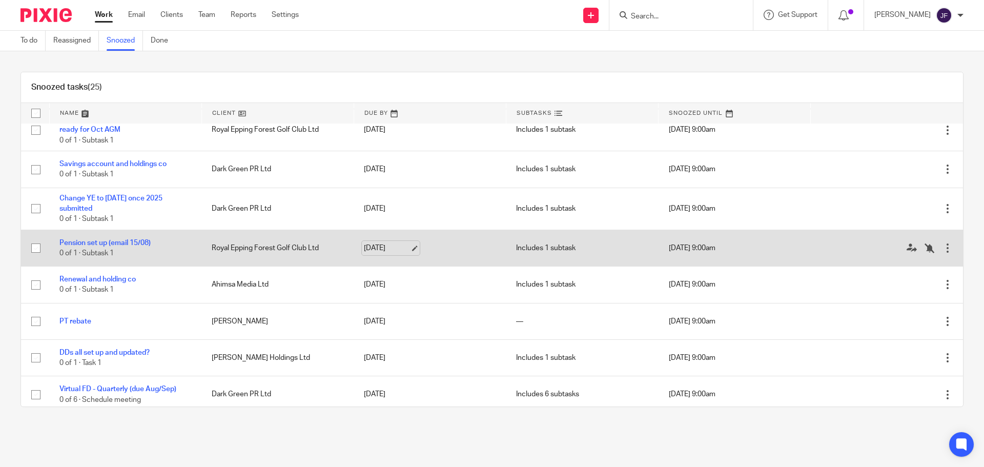
scroll to position [0, 0]
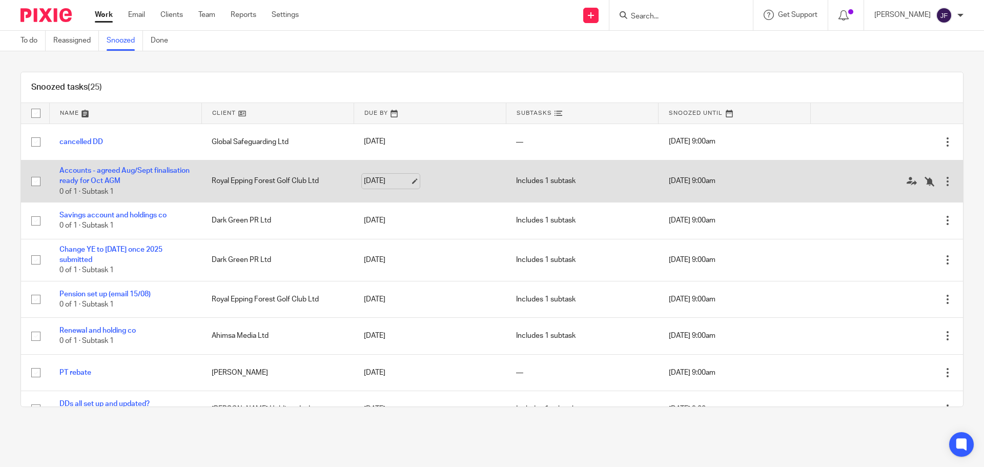
click at [390, 178] on link "[DATE]" at bounding box center [387, 181] width 46 height 11
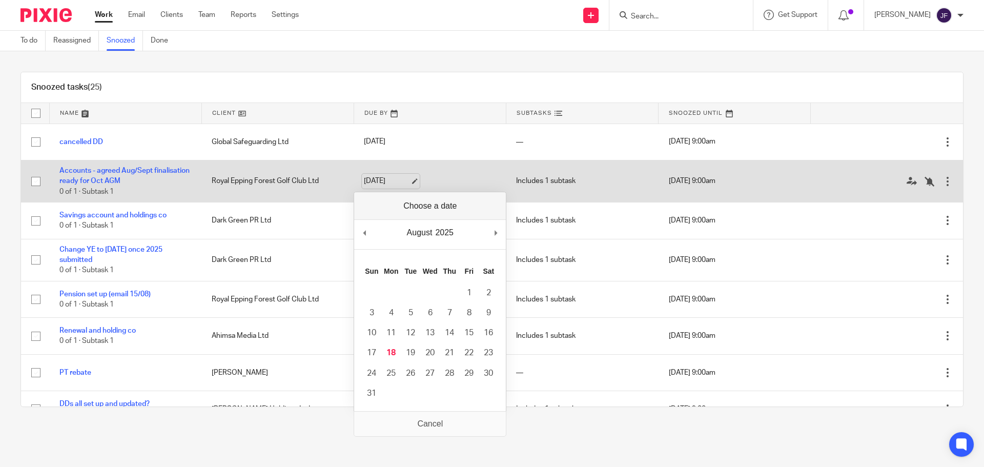
click at [368, 180] on link "[DATE]" at bounding box center [387, 181] width 46 height 11
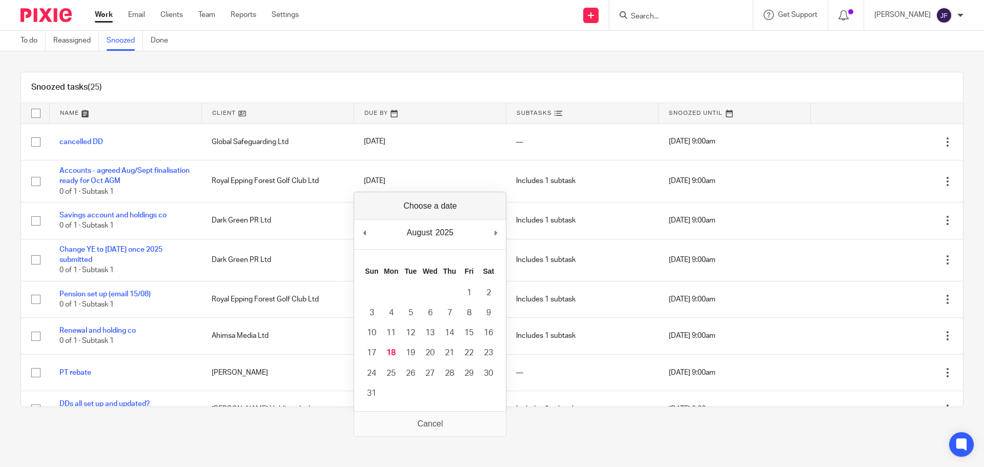
click at [384, 89] on div "Snoozed tasks (25)" at bounding box center [492, 87] width 942 height 31
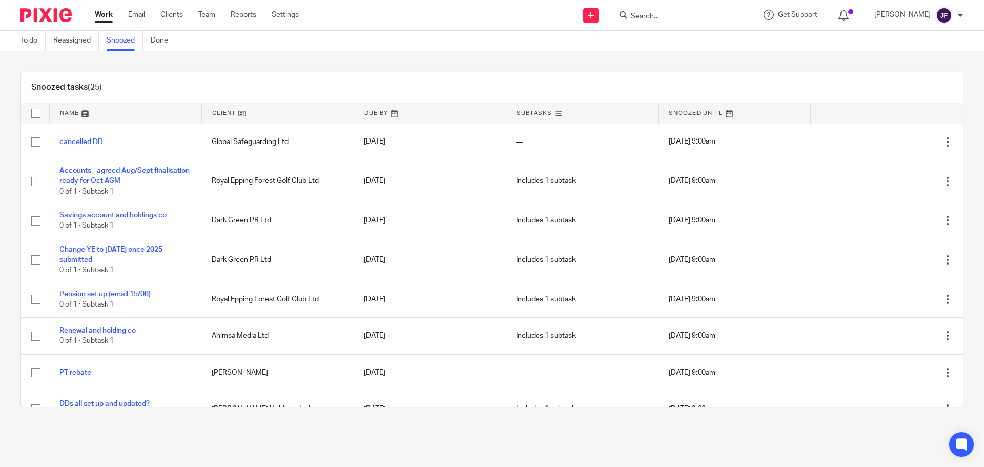
click at [57, 19] on img at bounding box center [45, 15] width 51 height 14
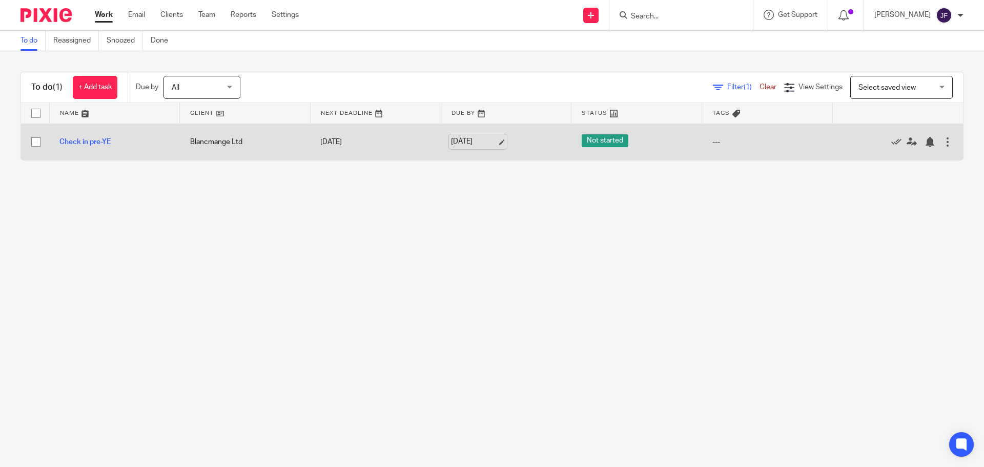
click at [462, 143] on link "5 Sep 2025" at bounding box center [474, 141] width 46 height 11
click at [924, 140] on div at bounding box center [929, 142] width 10 height 10
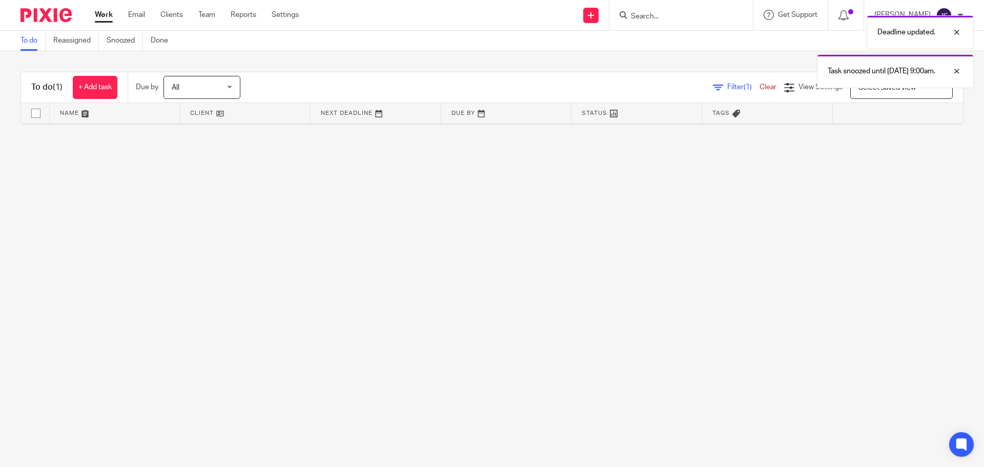
click at [37, 20] on img at bounding box center [45, 15] width 51 height 14
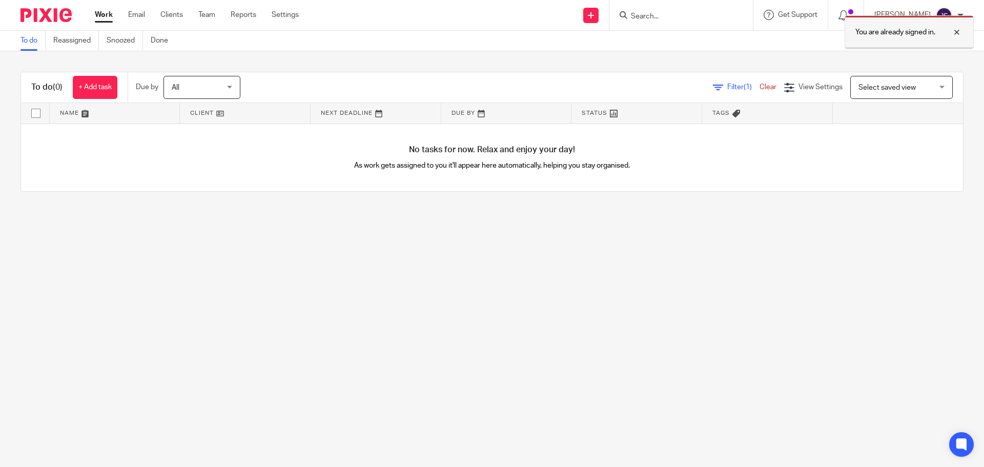
click at [960, 35] on div at bounding box center [949, 32] width 28 height 12
click at [653, 15] on input "Search" at bounding box center [676, 16] width 92 height 9
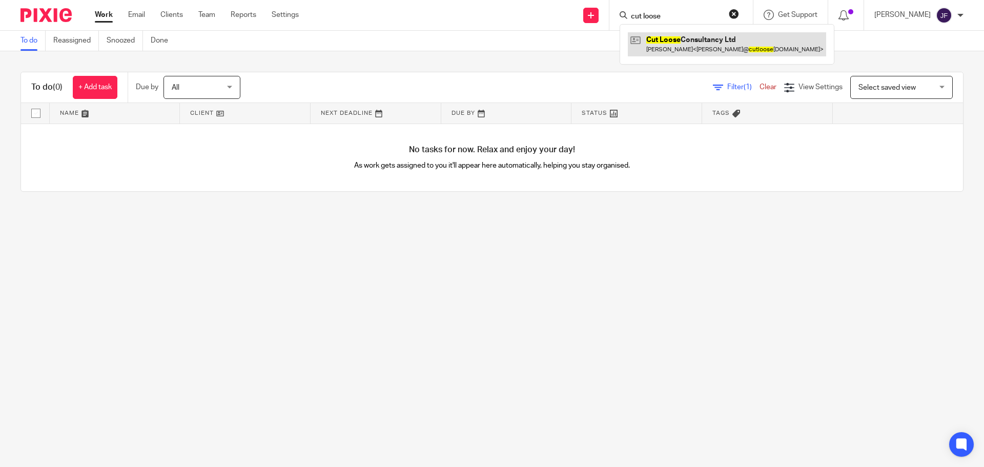
type input "cut loose"
click at [683, 51] on link at bounding box center [727, 44] width 198 height 24
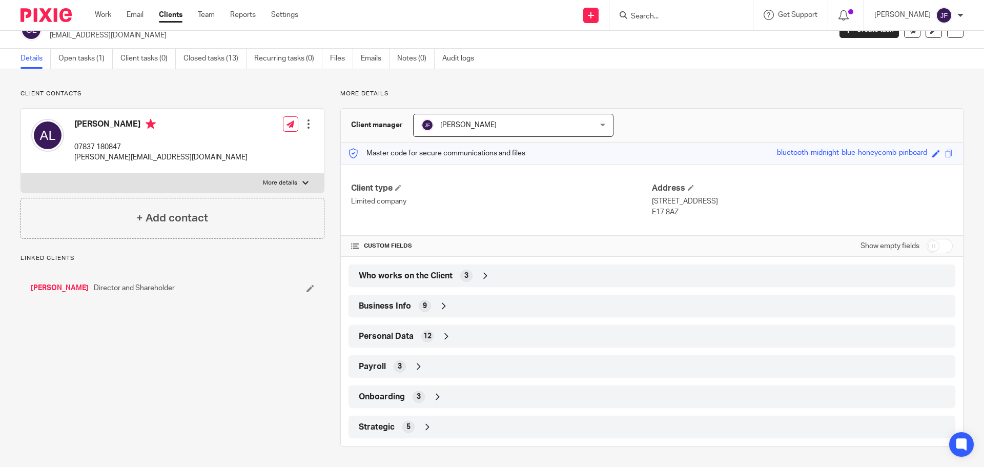
click at [410, 430] on div "5" at bounding box center [408, 427] width 12 height 12
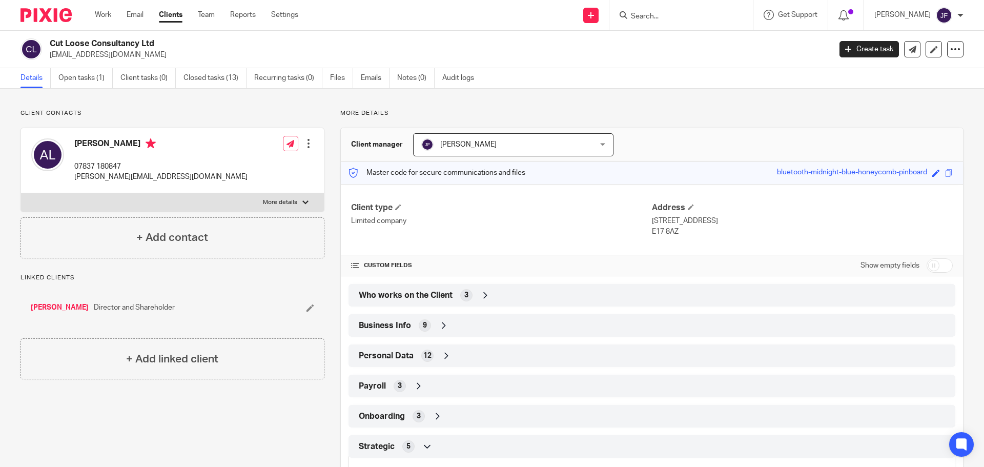
drag, startPoint x: 673, startPoint y: 232, endPoint x: 643, endPoint y: 219, distance: 32.6
click at [643, 219] on div "Client type Limited company Address [STREET_ADDRESS] E17 8AZ" at bounding box center [652, 219] width 622 height 71
click at [644, 219] on p "Limited company" at bounding box center [501, 221] width 301 height 10
drag, startPoint x: 649, startPoint y: 219, endPoint x: 678, endPoint y: 230, distance: 31.0
click at [678, 230] on div "Address [STREET_ADDRESS] E17 8AZ" at bounding box center [802, 219] width 301 height 34
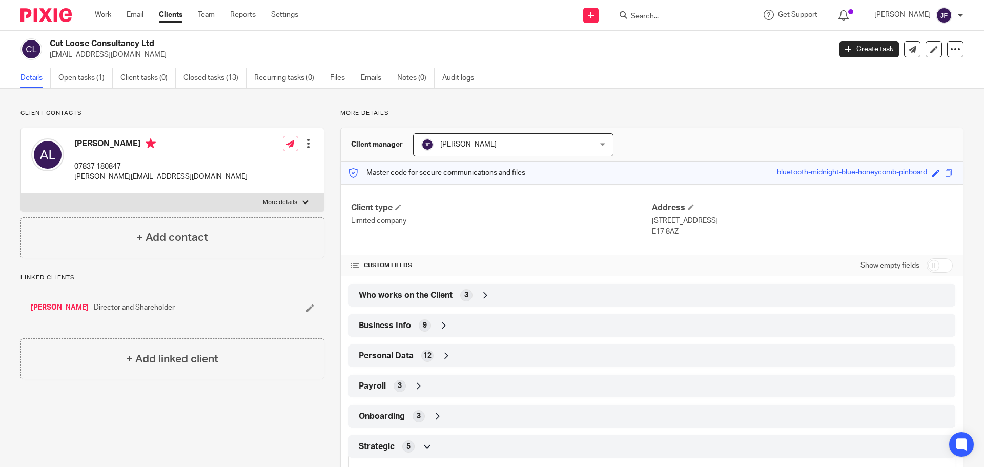
click at [678, 230] on p "E17 8AZ" at bounding box center [802, 231] width 301 height 10
drag, startPoint x: 677, startPoint y: 231, endPoint x: 649, endPoint y: 219, distance: 30.8
click at [652, 219] on div "Address [STREET_ADDRESS] E17 8AZ" at bounding box center [802, 219] width 301 height 34
